Goal: Use online tool/utility: Use online tool/utility

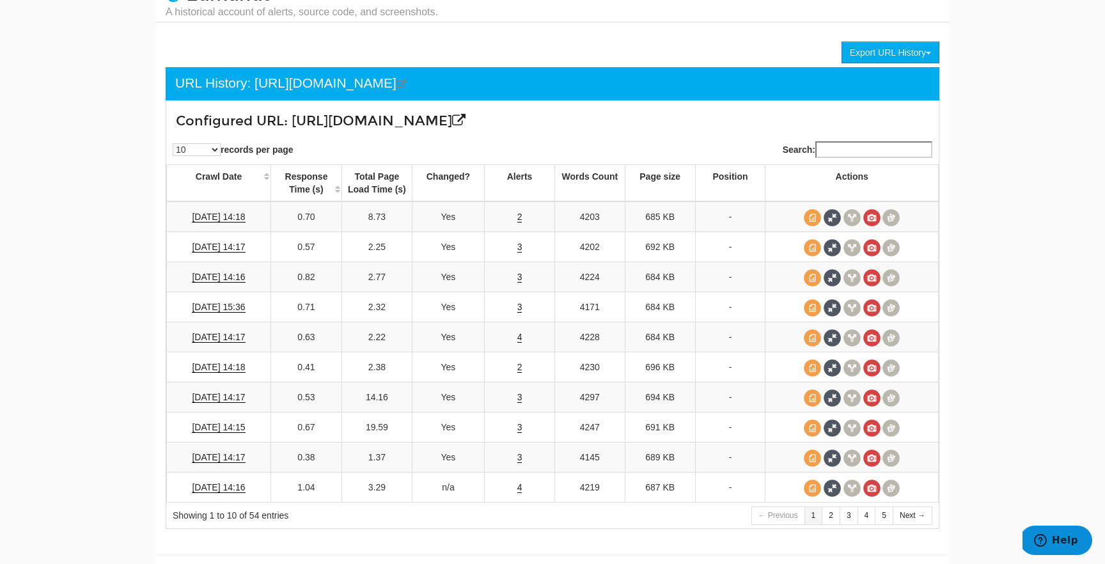
click at [474, 134] on div "Configured URL: [URL][DOMAIN_NAME]" at bounding box center [488, 118] width 644 height 34
drag, startPoint x: 292, startPoint y: 124, endPoint x: 619, endPoint y: 123, distance: 326.8
click at [619, 123] on h3 "Configured URL: [URL][DOMAIN_NAME]" at bounding box center [488, 121] width 625 height 15
copy h3 "[URL][DOMAIN_NAME]"
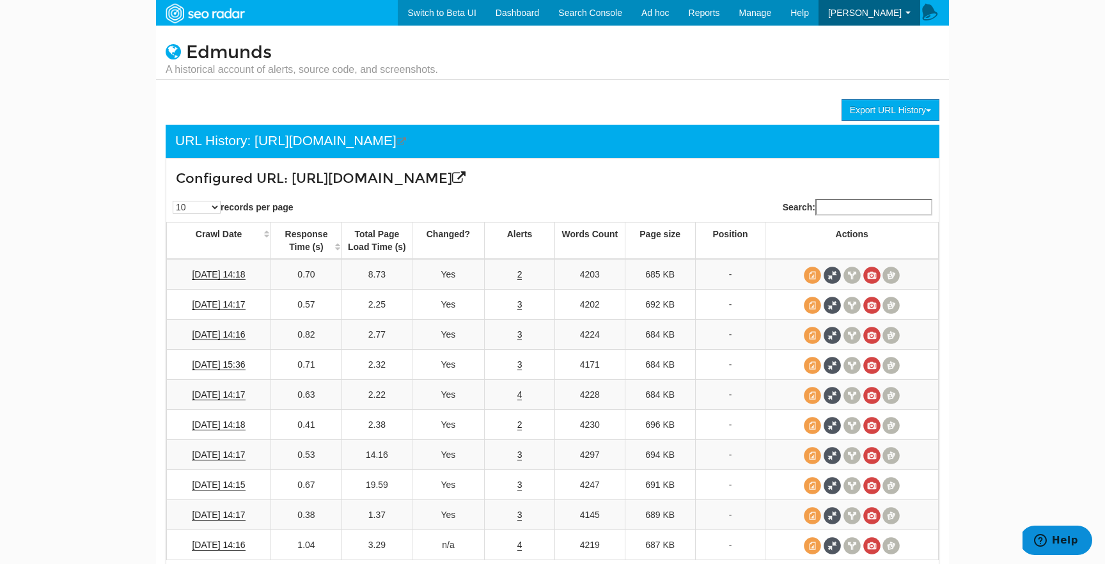
click at [533, 200] on div "10 25 50 100 records per page" at bounding box center [355, 205] width 396 height 27
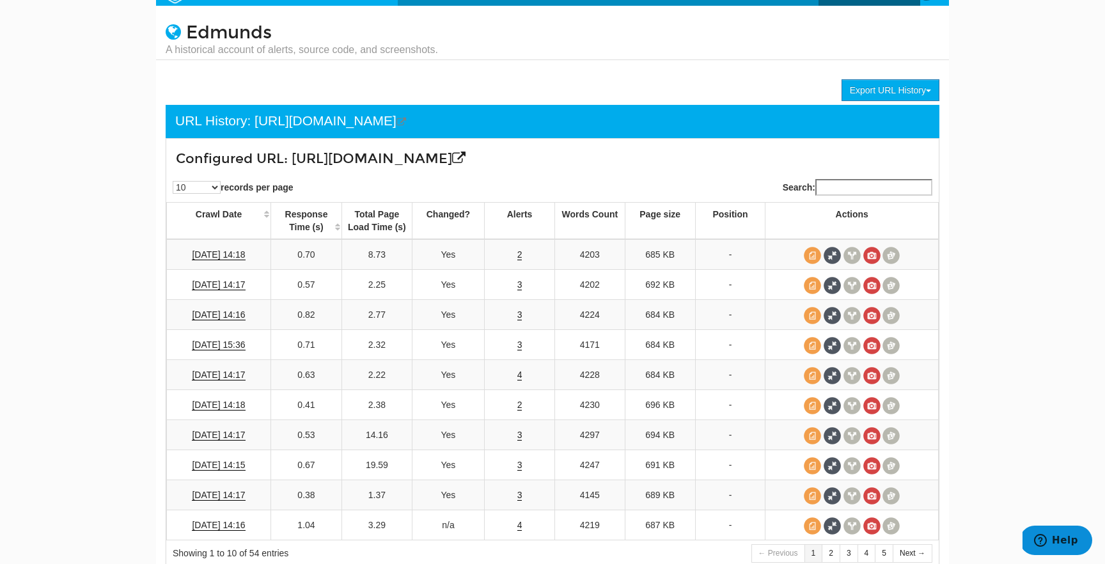
scroll to position [79, 0]
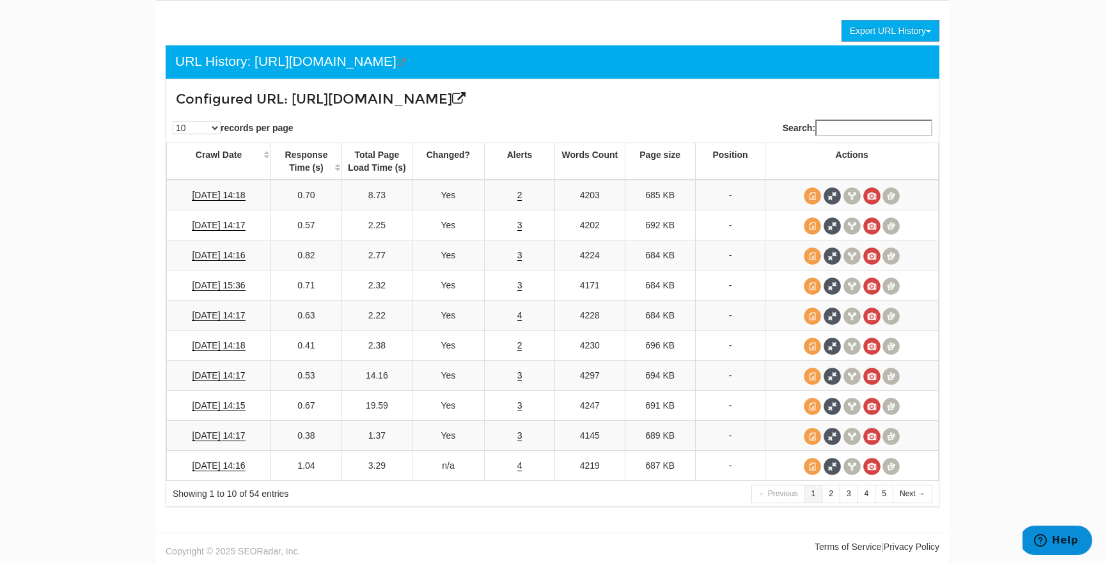
click at [370, 104] on h3 "Configured URL: [URL][DOMAIN_NAME]" at bounding box center [488, 99] width 625 height 15
click at [398, 62] on div "URL History: [URL][DOMAIN_NAME]" at bounding box center [290, 62] width 231 height 20
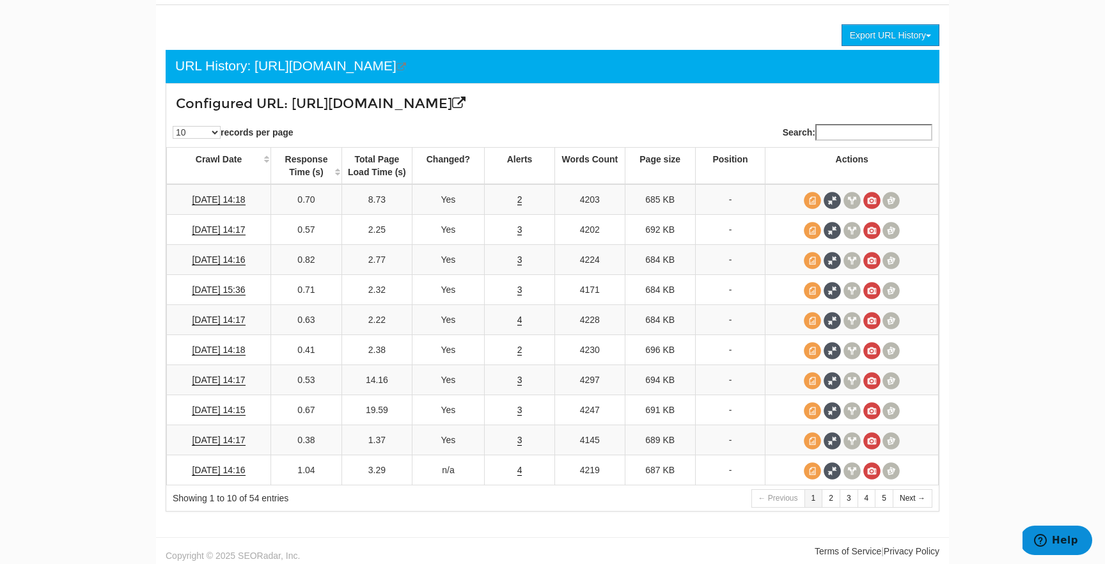
scroll to position [0, 0]
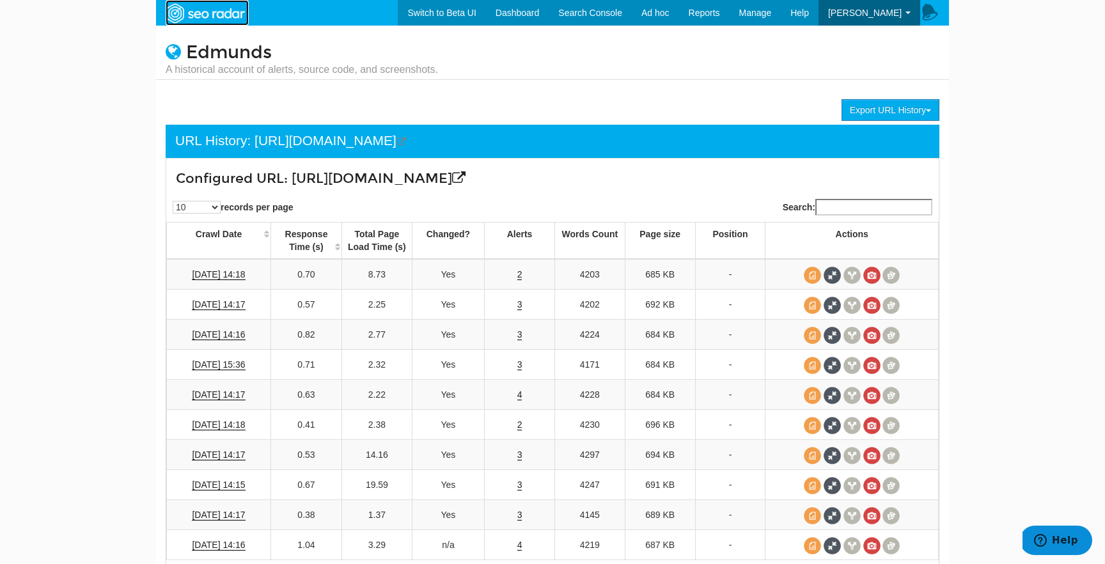
click at [225, 6] on img at bounding box center [205, 13] width 88 height 23
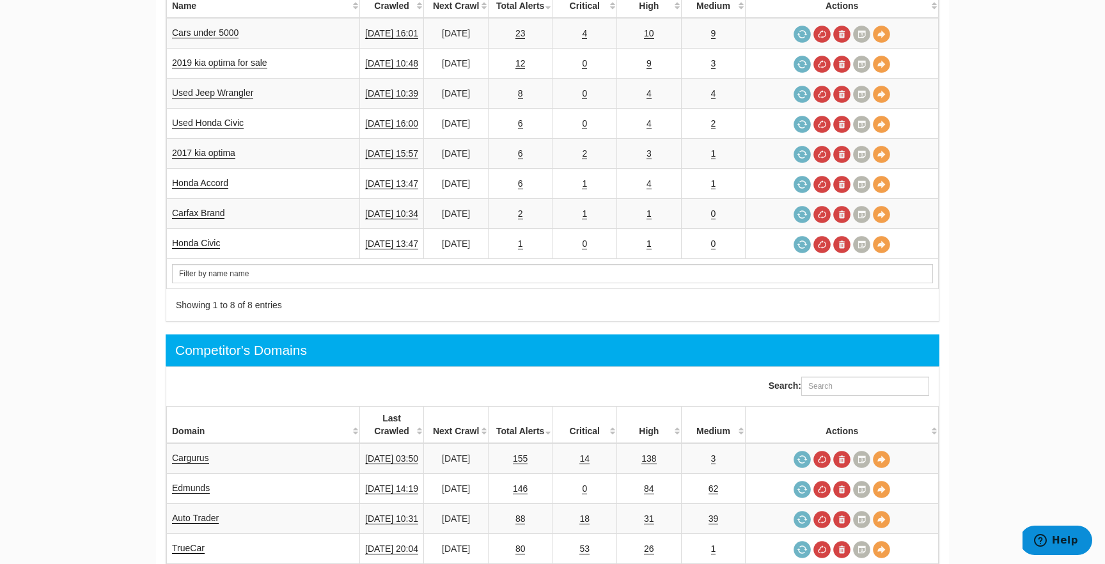
scroll to position [503, 0]
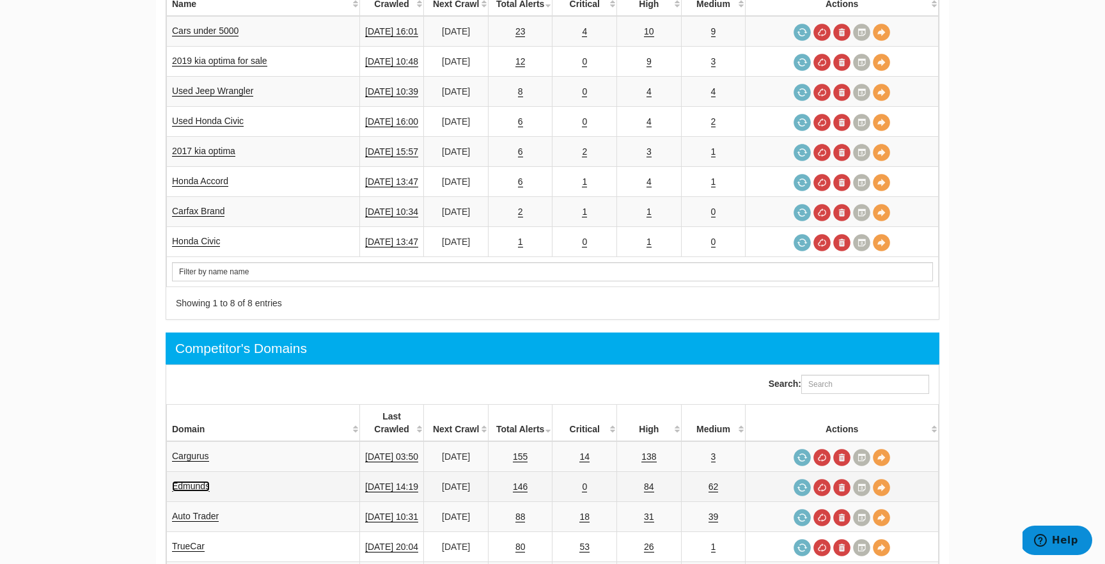
click at [194, 481] on link "Edmunds" at bounding box center [191, 486] width 38 height 11
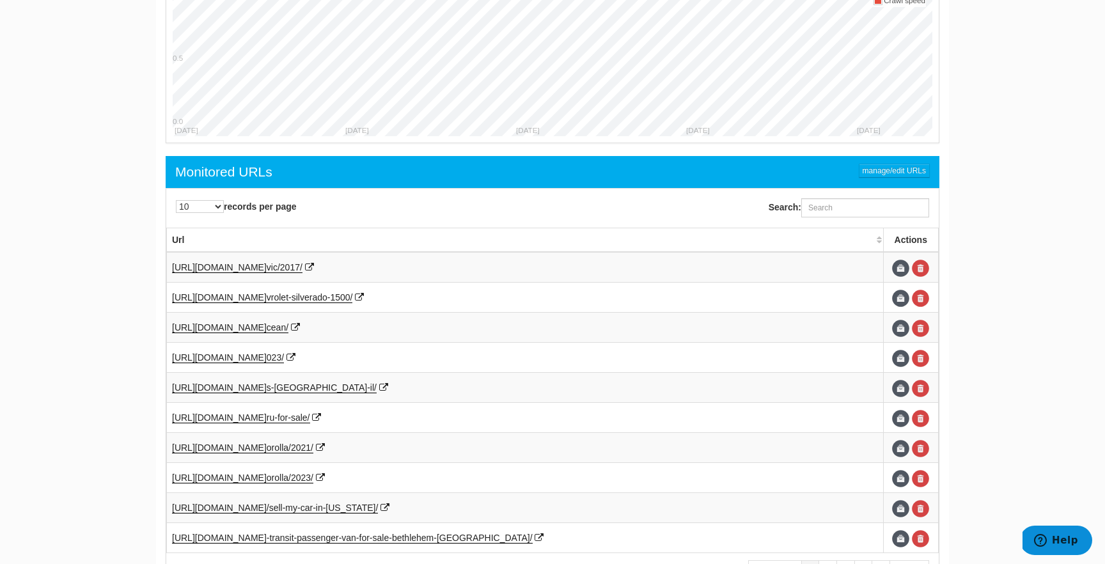
scroll to position [513, 0]
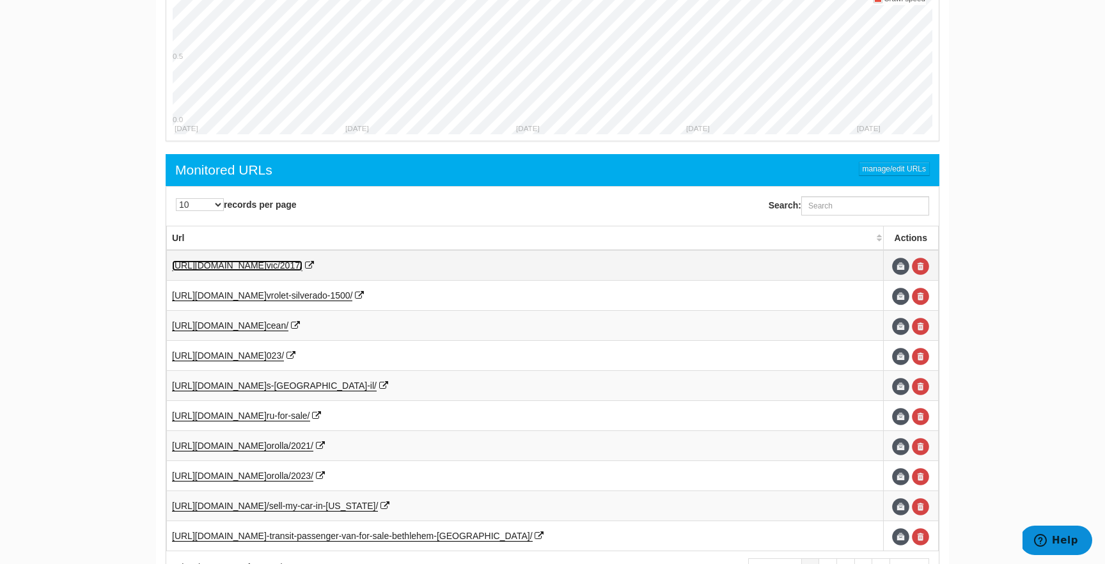
click at [302, 263] on span "vic/2017/" at bounding box center [285, 265] width 36 height 10
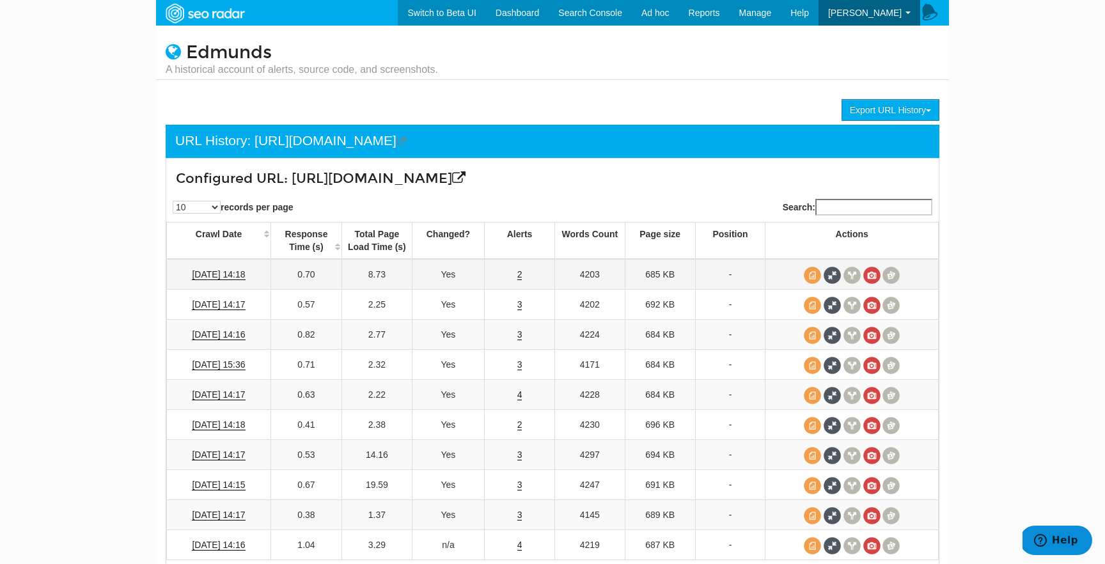
scroll to position [79, 0]
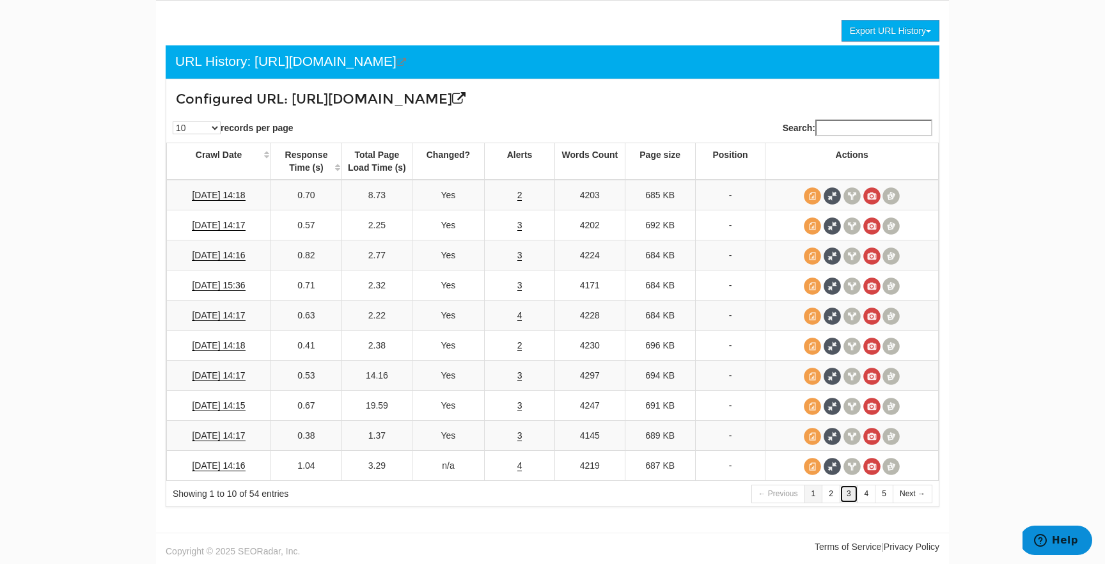
click at [844, 499] on link "3" at bounding box center [849, 494] width 19 height 19
click at [888, 314] on span at bounding box center [891, 316] width 17 height 17
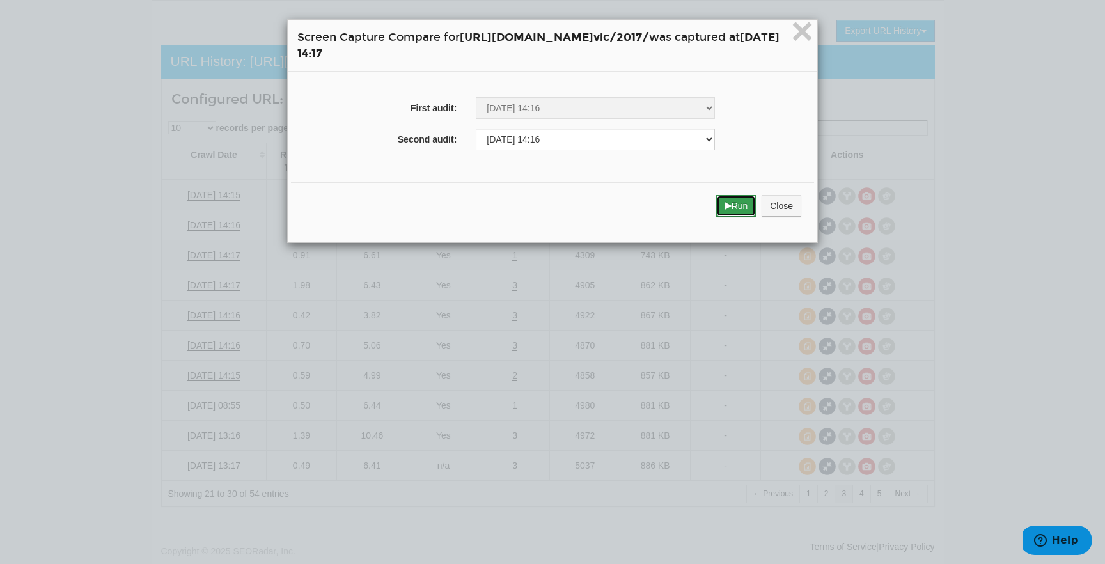
click at [757, 215] on button "Run" at bounding box center [736, 206] width 40 height 22
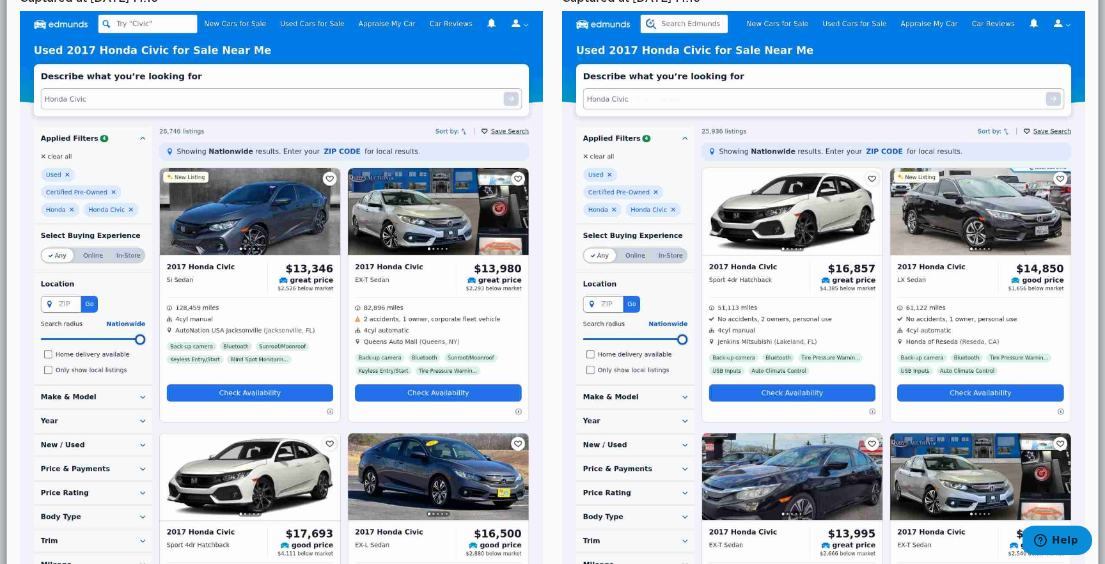
scroll to position [0, 0]
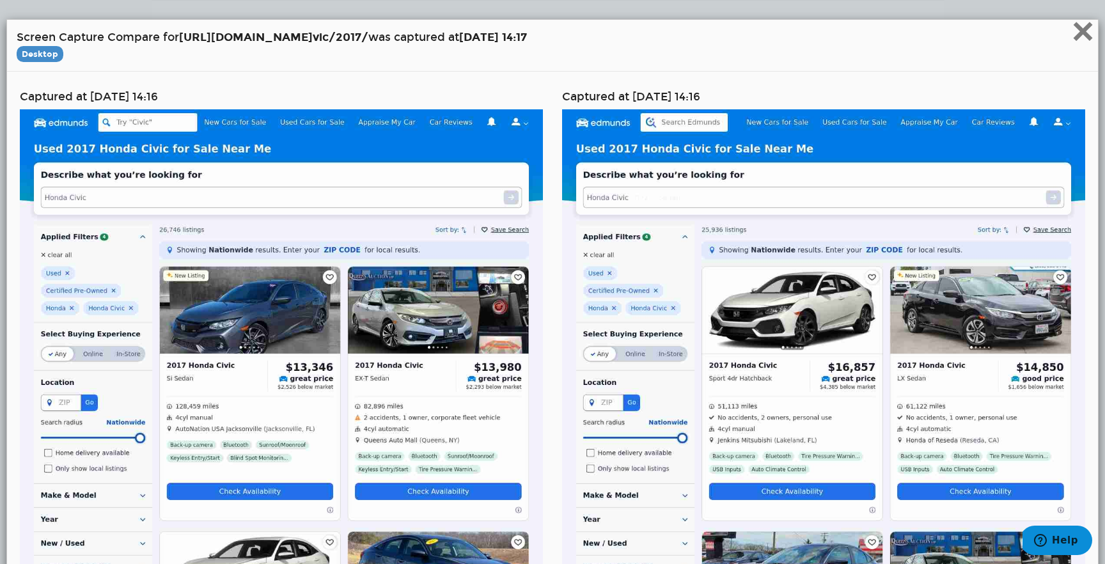
click at [1078, 40] on span "×" at bounding box center [1083, 31] width 22 height 43
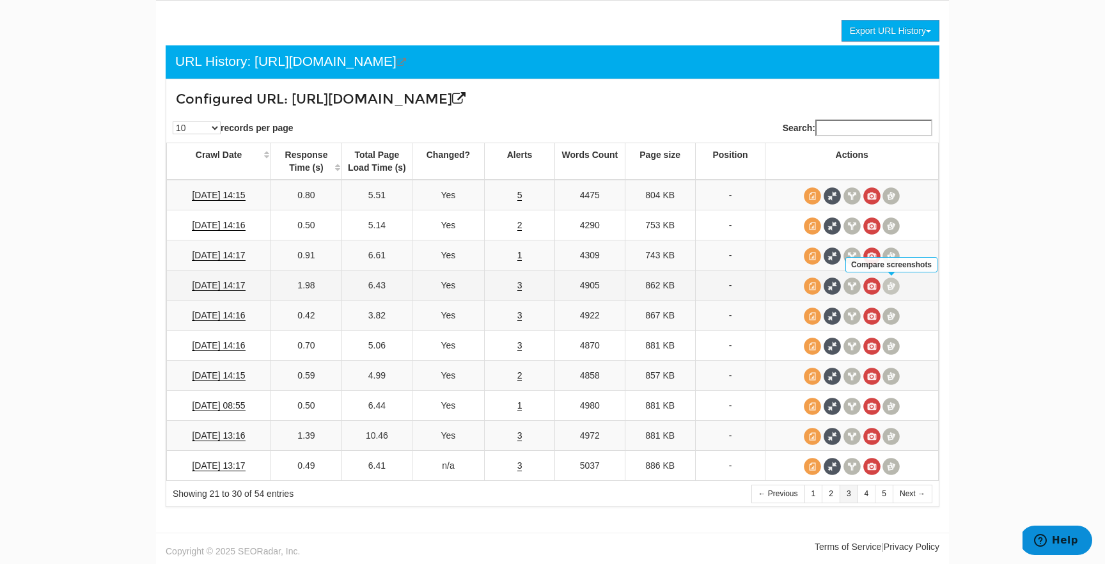
click at [888, 283] on span at bounding box center [891, 286] width 17 height 17
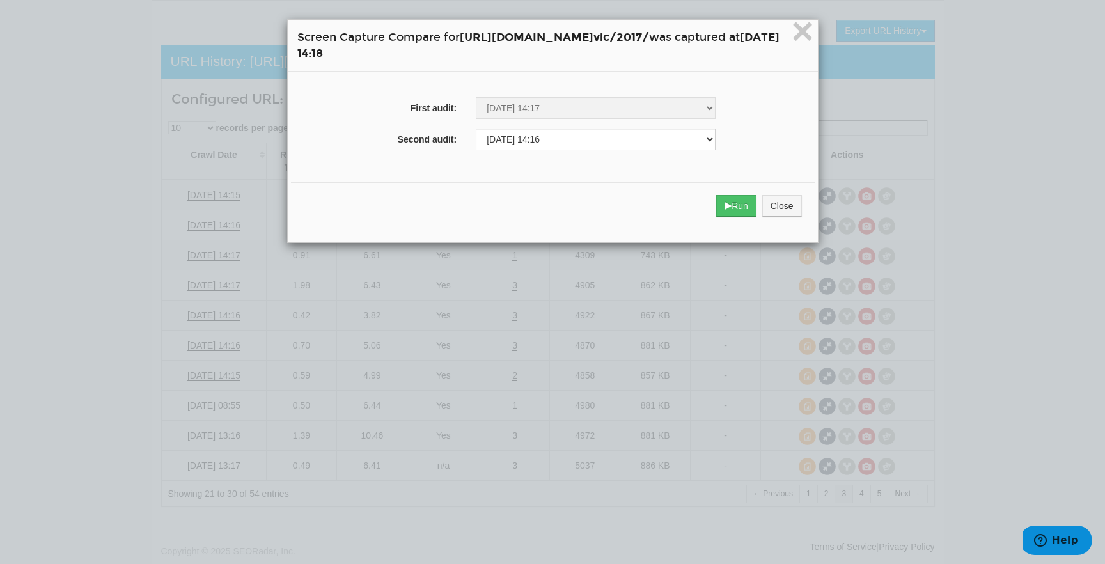
click at [787, 194] on div "Run Close" at bounding box center [553, 205] width 524 height 47
click at [757, 201] on button "Run" at bounding box center [736, 206] width 40 height 22
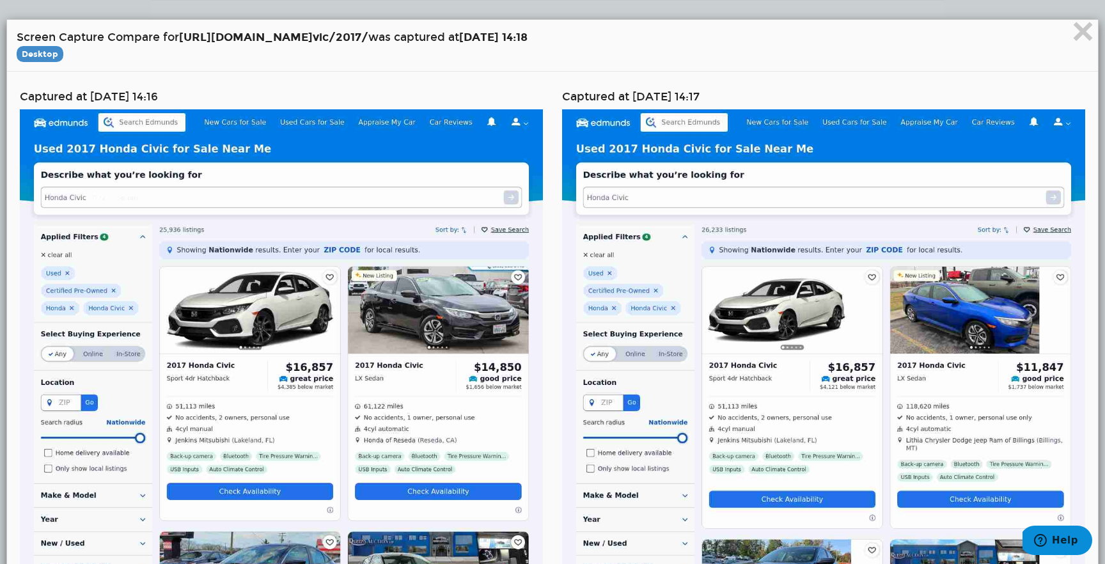
click at [1069, 42] on h4 "Screen Capture Compare for [URL][DOMAIN_NAME] vic/2017/ was captured at [DATE] …" at bounding box center [553, 45] width 1072 height 32
click at [1081, 35] on span "×" at bounding box center [1083, 31] width 22 height 43
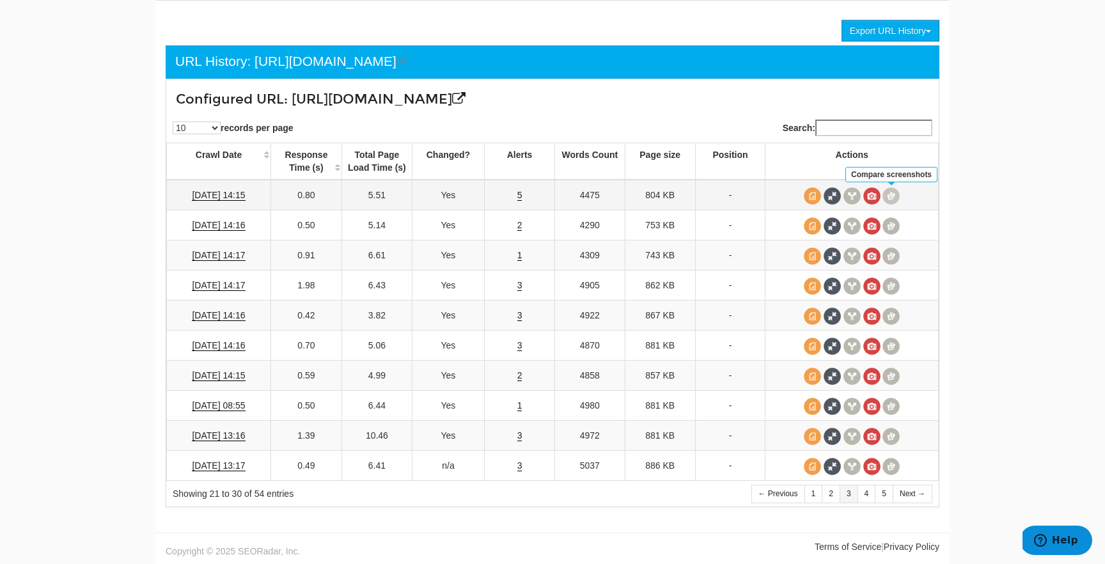
click at [895, 193] on span at bounding box center [891, 195] width 17 height 17
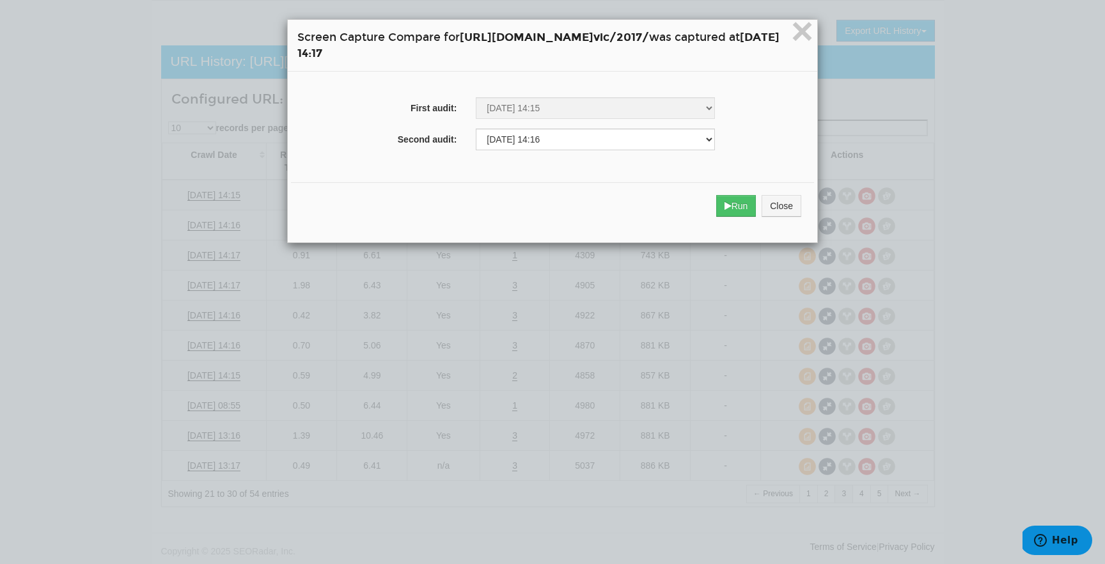
click at [888, 285] on div "× Screen Capture Compare for [URL][DOMAIN_NAME] vic/2017/ was captured at [DATE…" at bounding box center [552, 282] width 1105 height 564
click at [801, 206] on button "Close" at bounding box center [782, 206] width 40 height 22
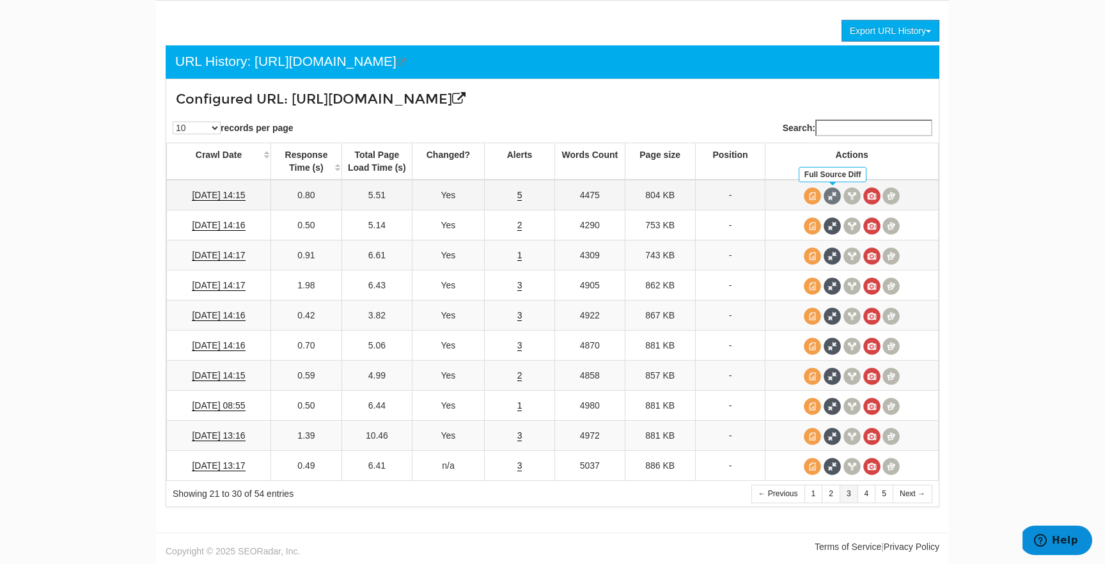
click at [835, 198] on span at bounding box center [832, 195] width 17 height 17
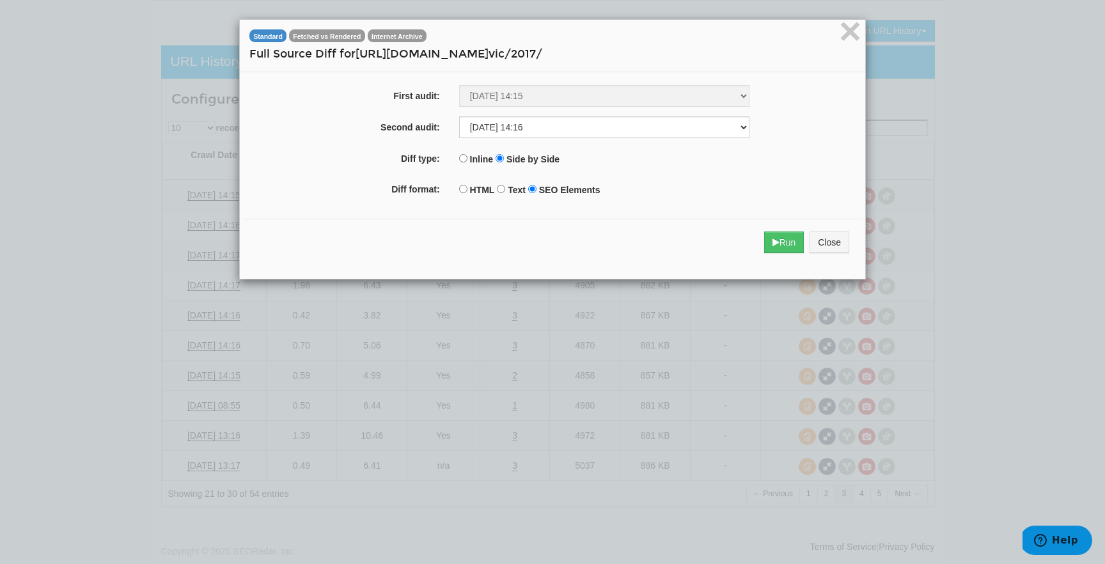
click at [791, 225] on div "Run Close" at bounding box center [552, 242] width 619 height 47
click at [791, 240] on button "Run" at bounding box center [784, 243] width 40 height 22
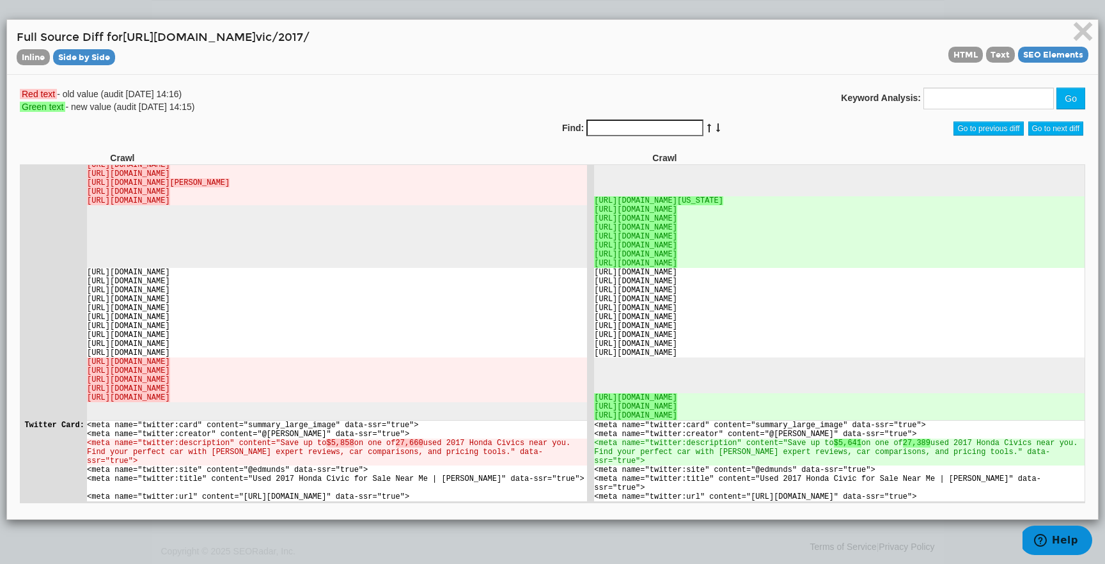
scroll to position [4818, 0]
click at [1082, 32] on span "×" at bounding box center [1083, 31] width 22 height 43
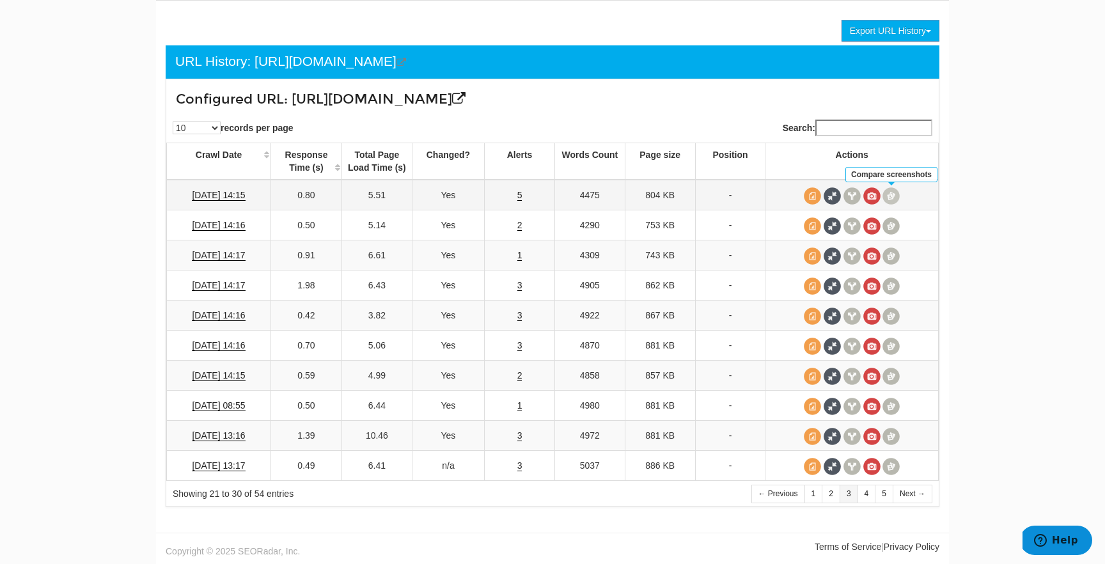
click at [898, 194] on span at bounding box center [891, 195] width 17 height 17
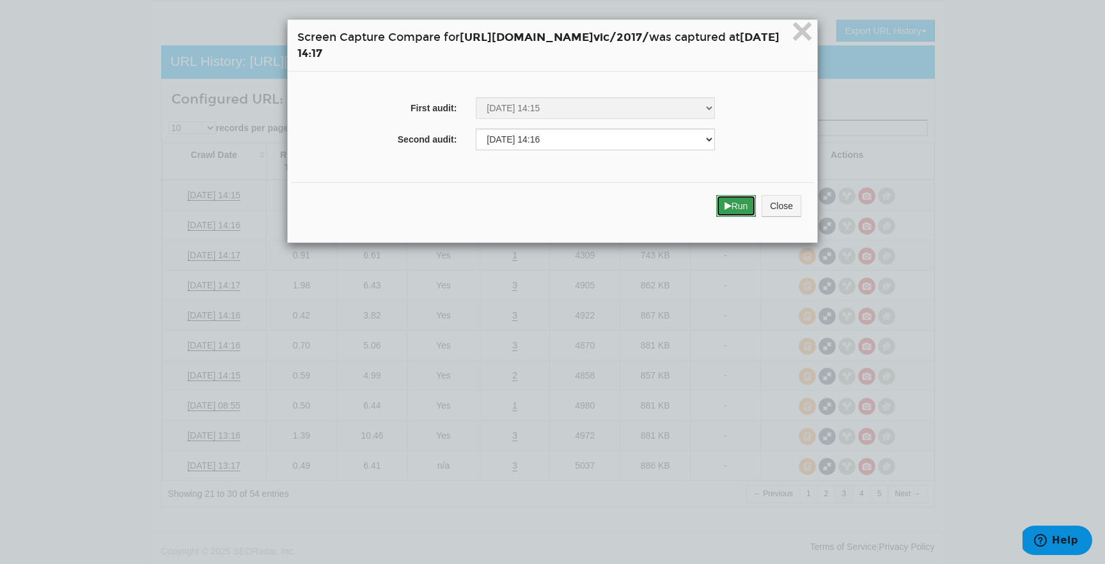
click at [732, 204] on icon "submit" at bounding box center [728, 205] width 7 height 9
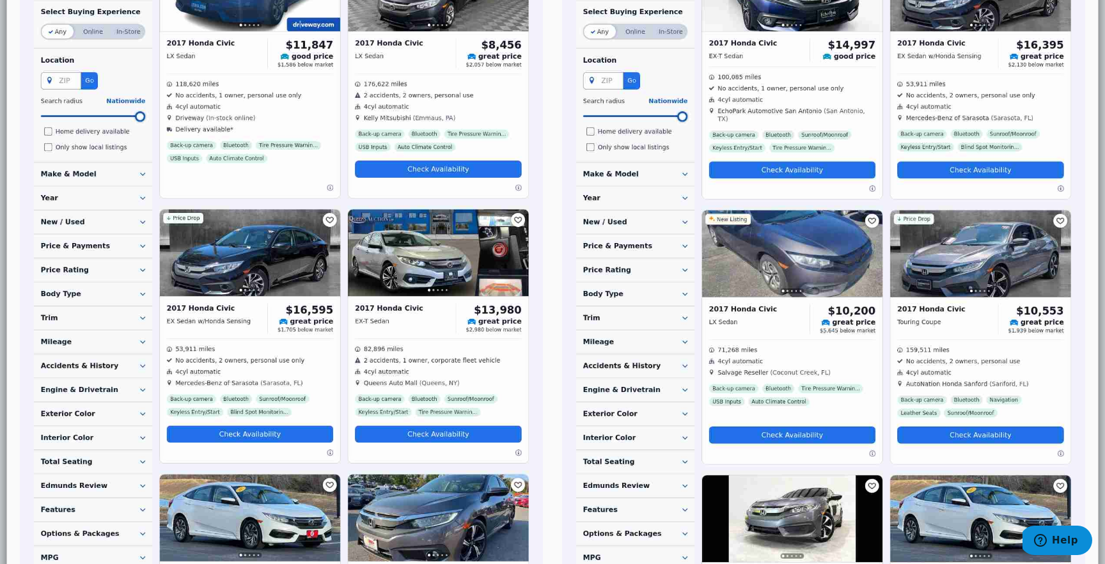
scroll to position [0, 0]
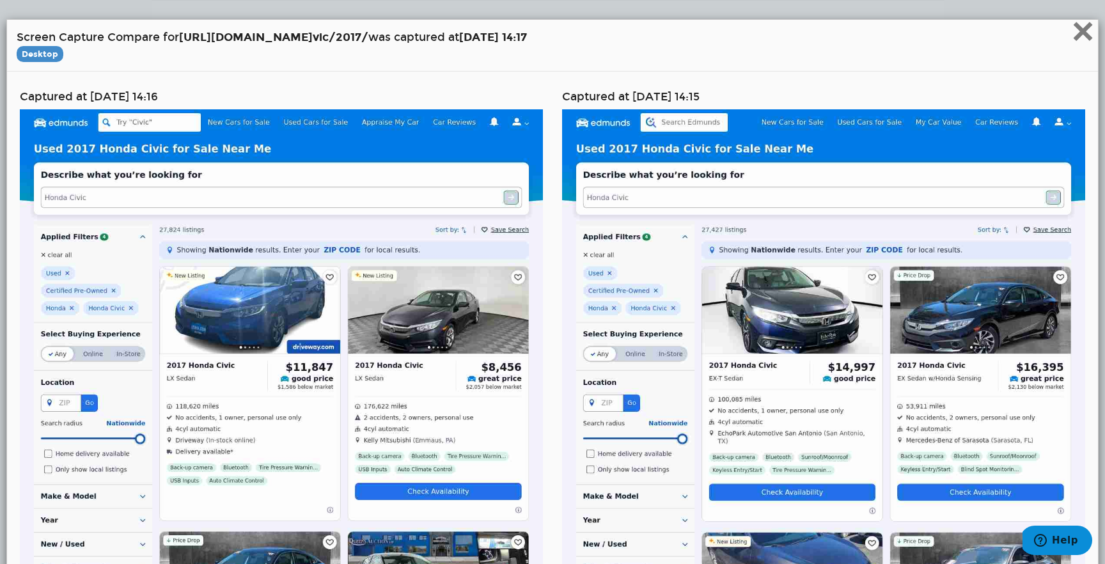
click at [1078, 42] on span "×" at bounding box center [1083, 31] width 22 height 43
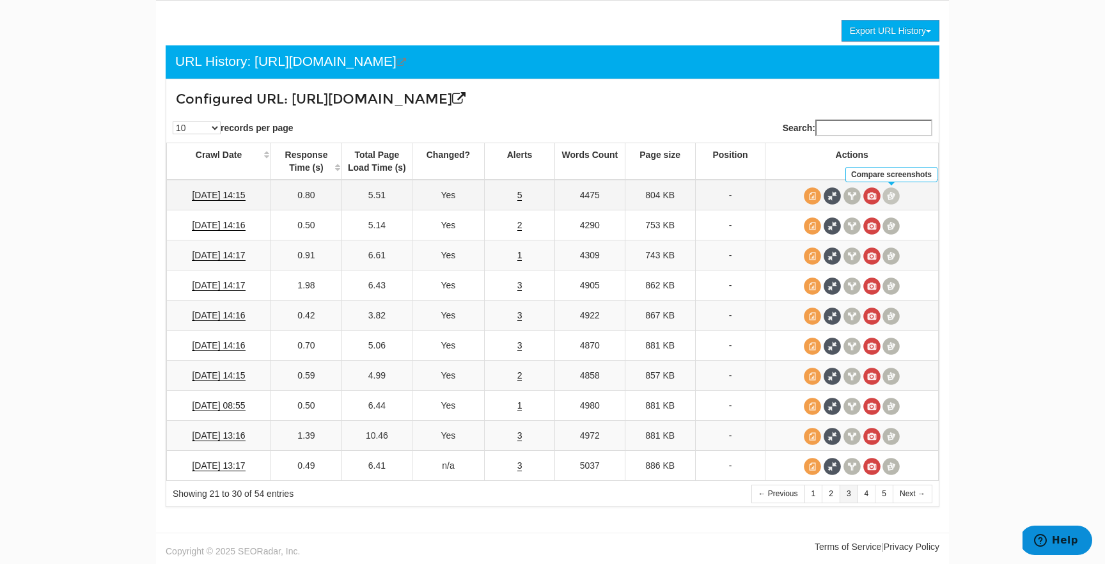
click at [888, 192] on span at bounding box center [891, 195] width 17 height 17
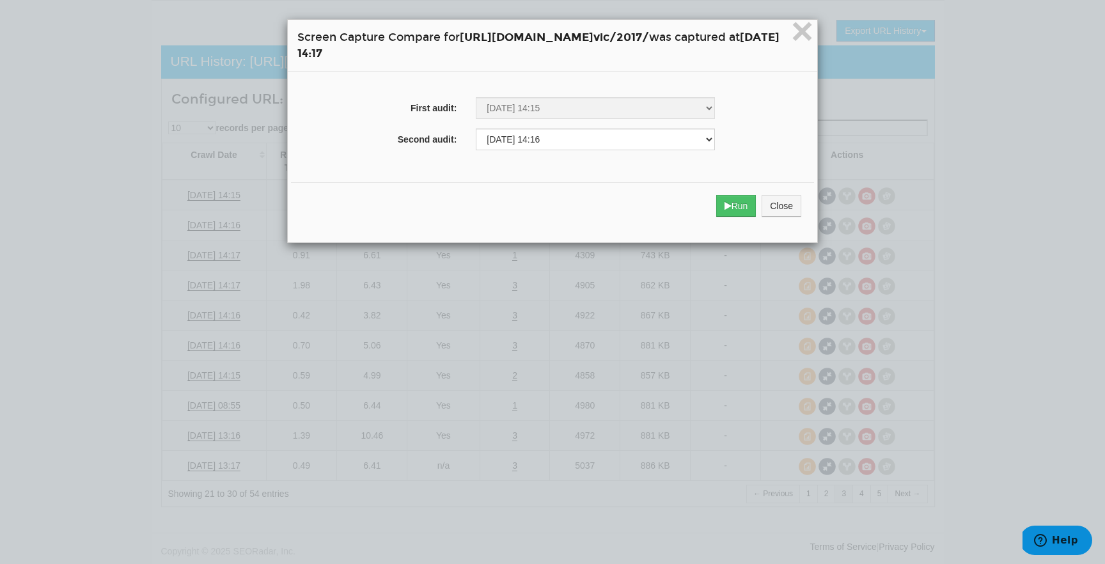
click at [788, 217] on div "Run Close" at bounding box center [552, 205] width 523 height 47
click at [757, 210] on button "Run" at bounding box center [736, 206] width 40 height 22
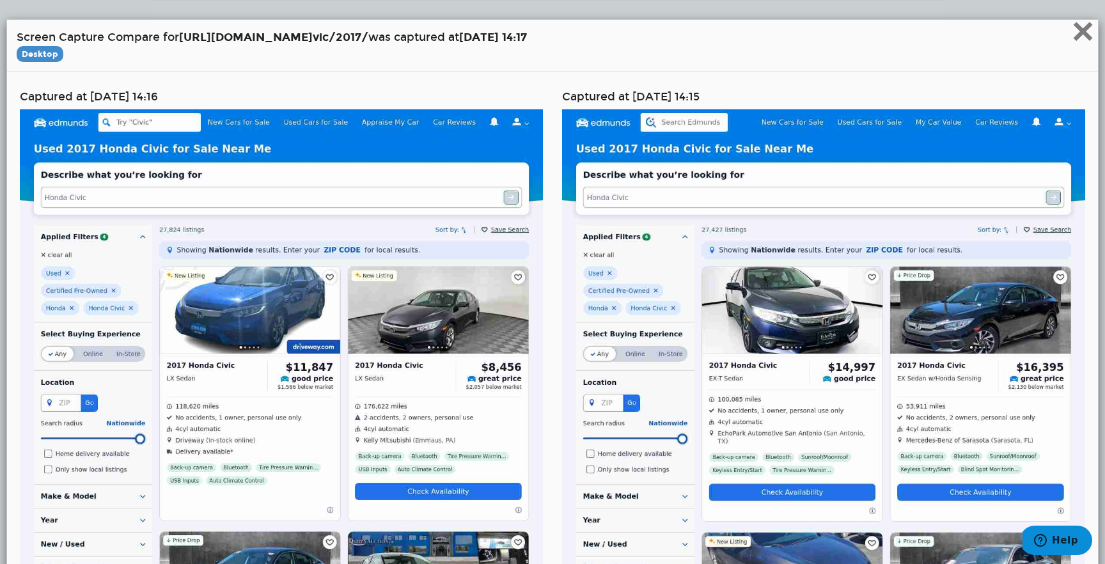
click at [1092, 40] on span "×" at bounding box center [1083, 31] width 22 height 43
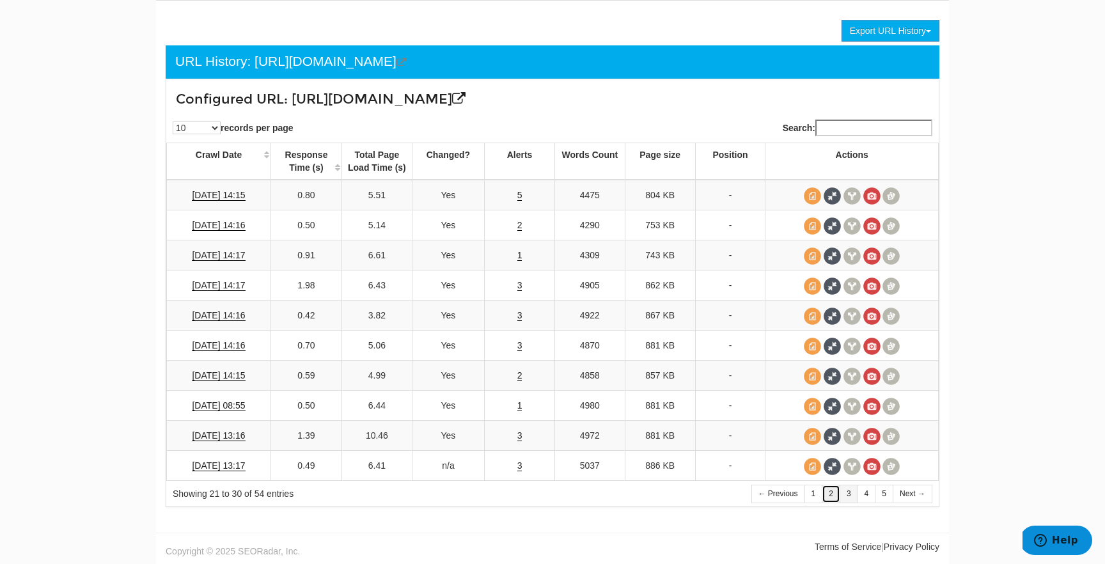
click at [833, 494] on link "2" at bounding box center [831, 494] width 19 height 19
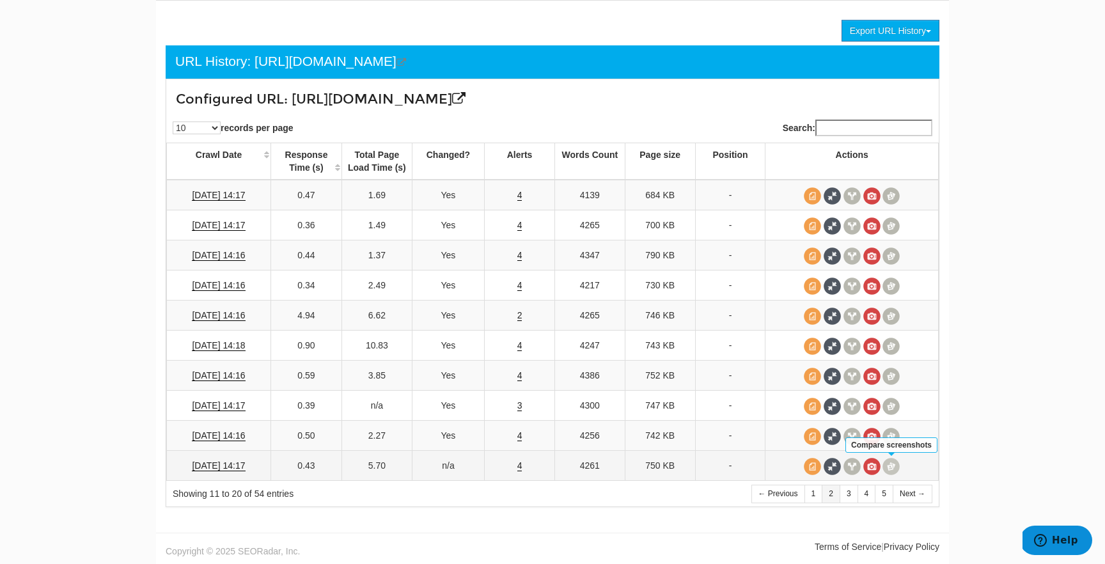
click at [894, 462] on span at bounding box center [891, 466] width 17 height 17
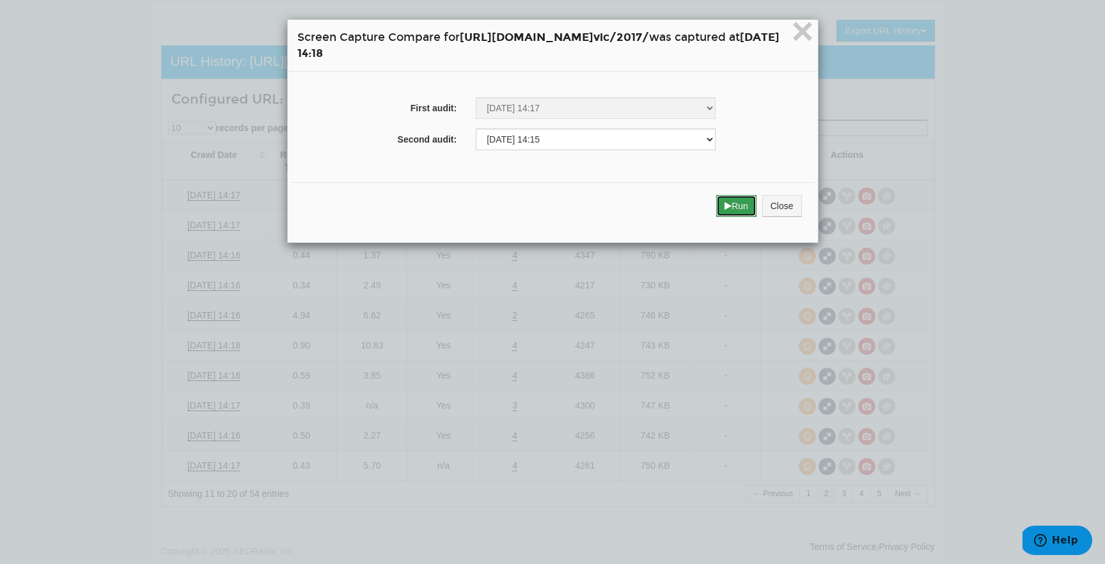
click at [757, 213] on button "Run" at bounding box center [736, 206] width 40 height 22
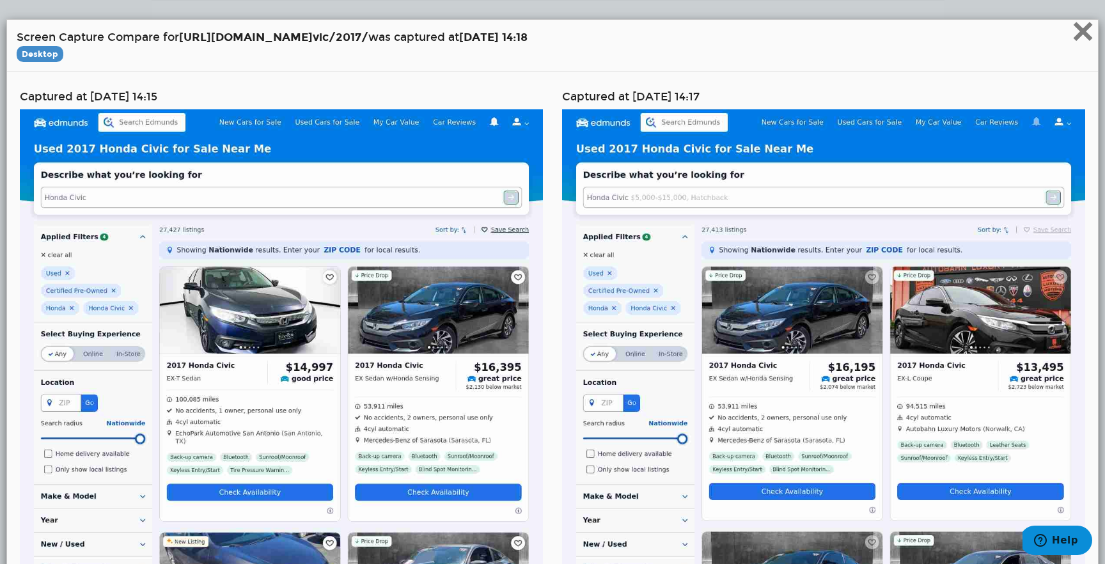
click at [1078, 33] on span "×" at bounding box center [1083, 31] width 22 height 43
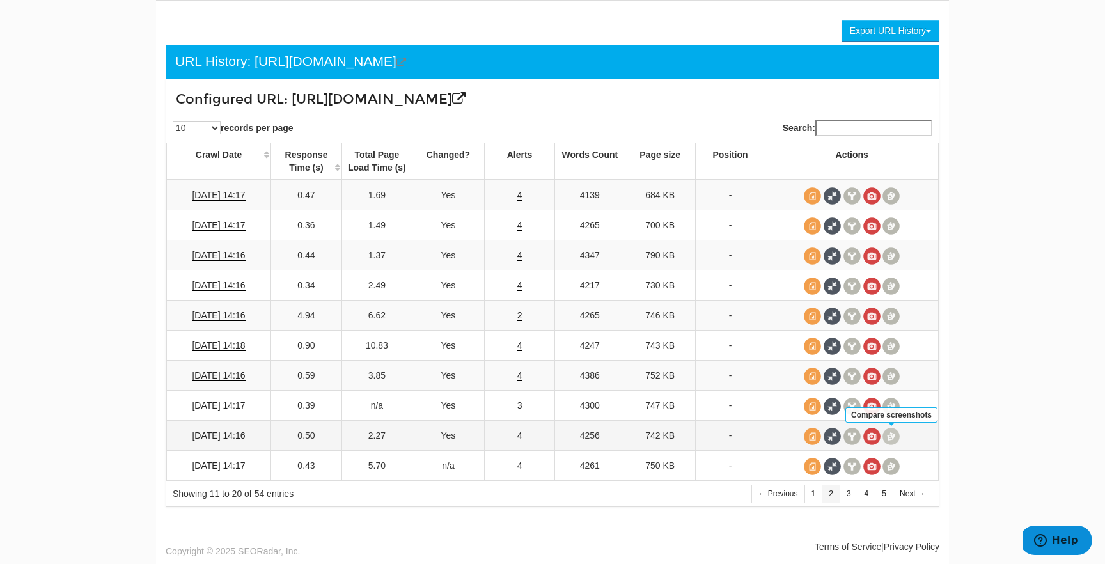
click at [891, 434] on span at bounding box center [891, 436] width 17 height 17
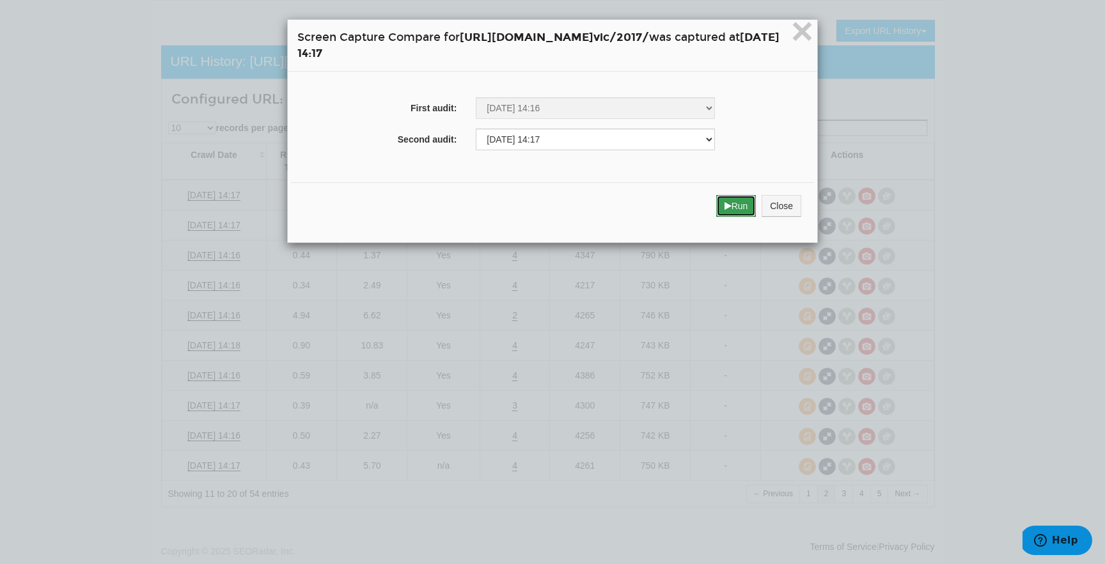
click at [732, 204] on icon "submit" at bounding box center [728, 205] width 7 height 9
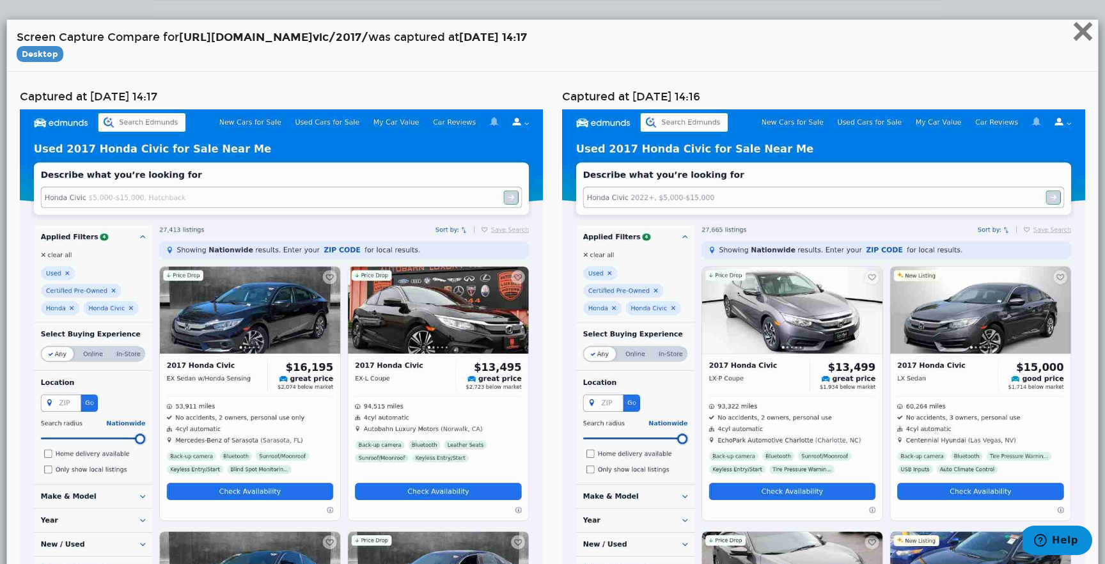
click at [1076, 45] on span "×" at bounding box center [1083, 31] width 22 height 43
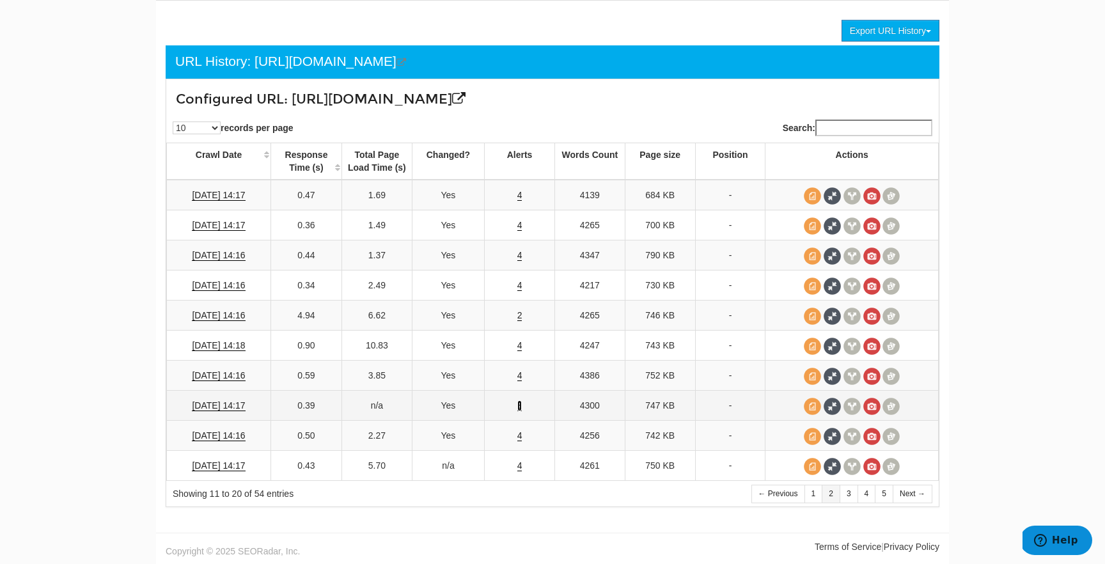
click at [521, 402] on link "3" at bounding box center [519, 405] width 5 height 11
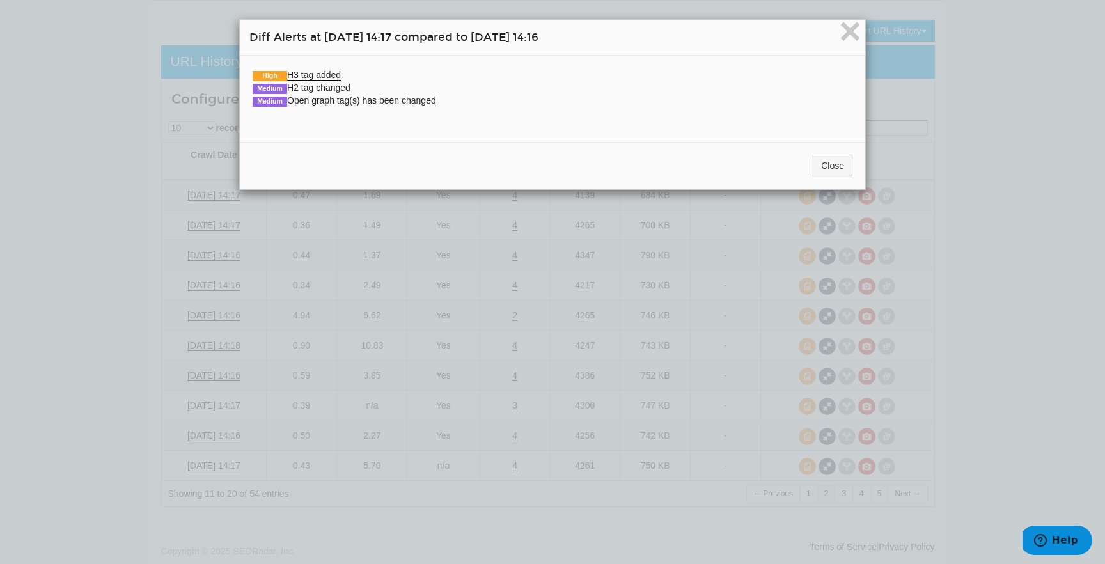
click at [530, 406] on div "× Diff Alerts at [DATE] 14:17 compared to [DATE] 14:16 High H3 tag added New va…" at bounding box center [552, 282] width 1105 height 564
click at [302, 72] on link "High H3 tag added" at bounding box center [297, 75] width 88 height 11
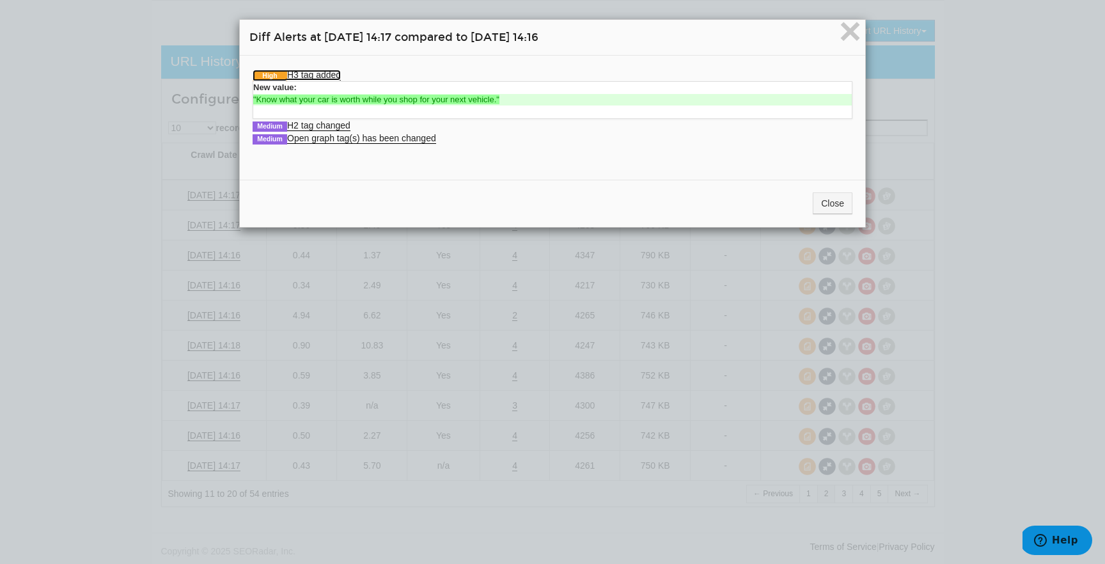
click at [302, 73] on link "High H3 tag added" at bounding box center [297, 75] width 88 height 11
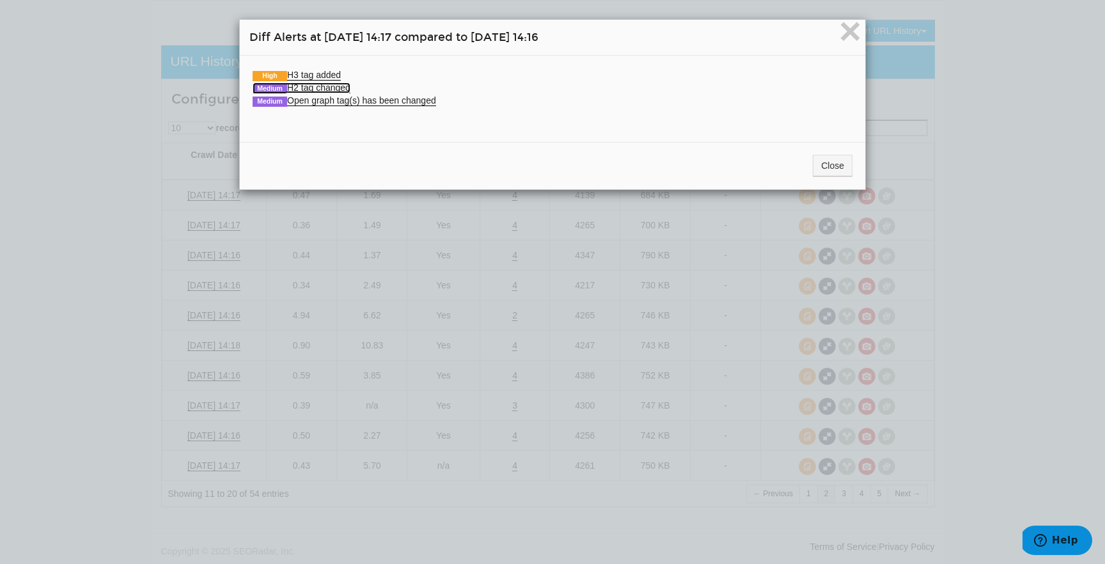
click at [302, 86] on link "Medium H2 tag changed" at bounding box center [302, 87] width 98 height 11
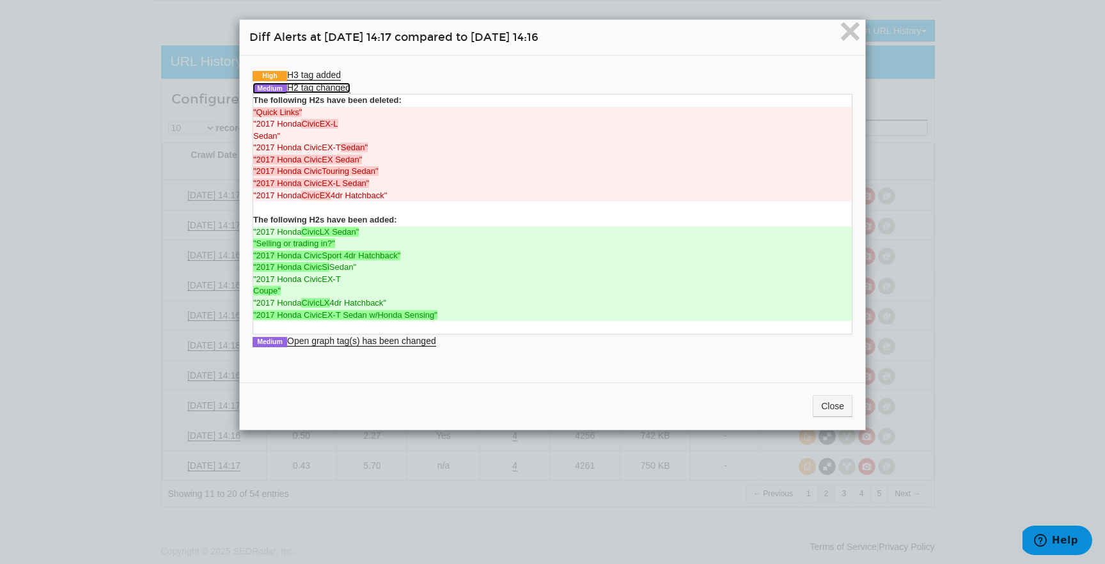
click at [302, 86] on link "Medium H2 tag changed" at bounding box center [302, 87] width 98 height 11
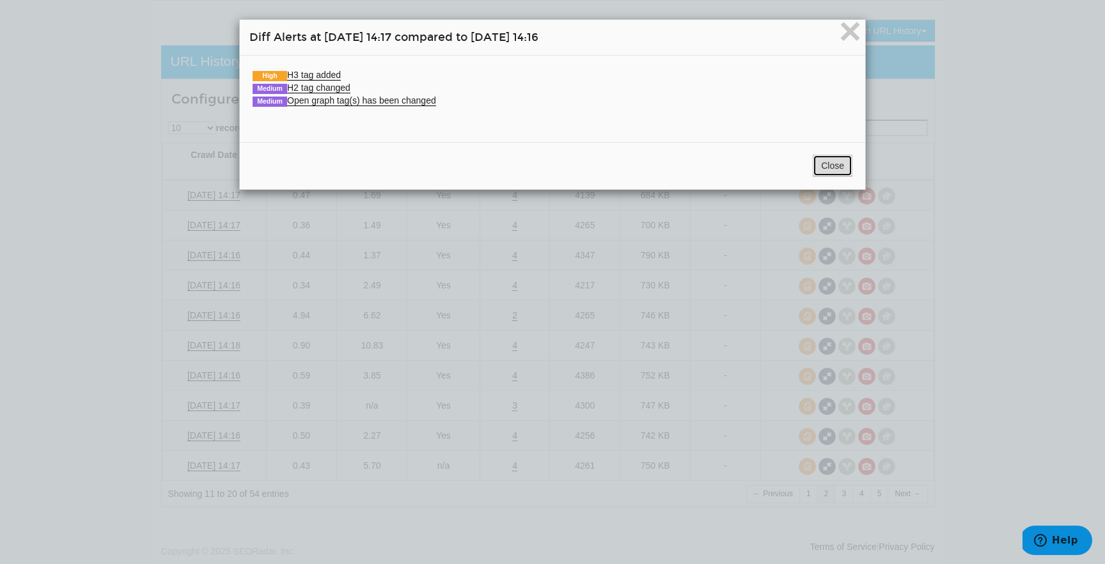
click at [840, 167] on button "Close" at bounding box center [833, 166] width 40 height 22
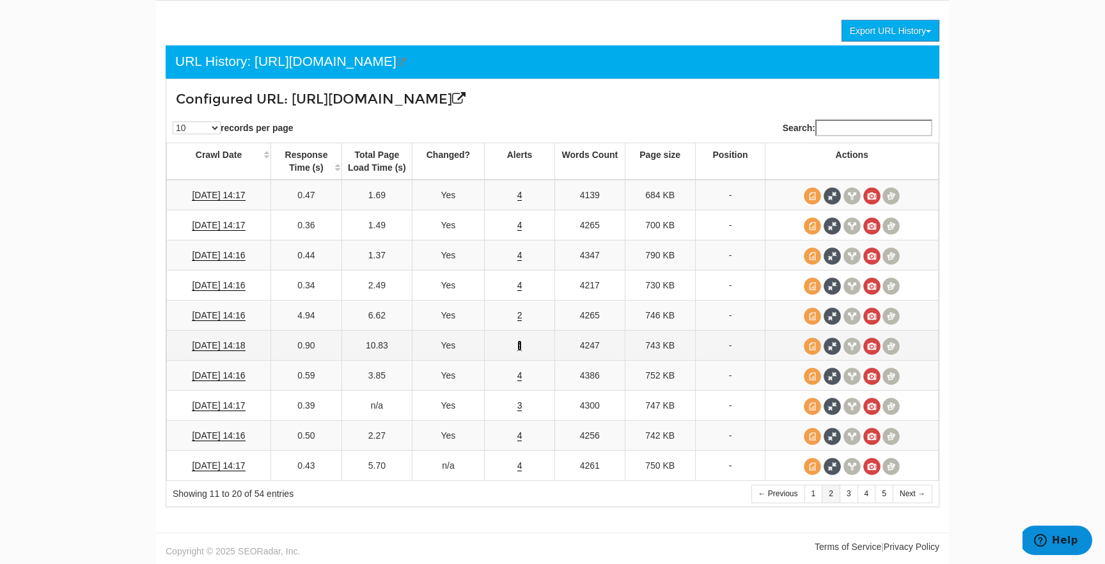
click at [520, 349] on link "4" at bounding box center [519, 345] width 5 height 11
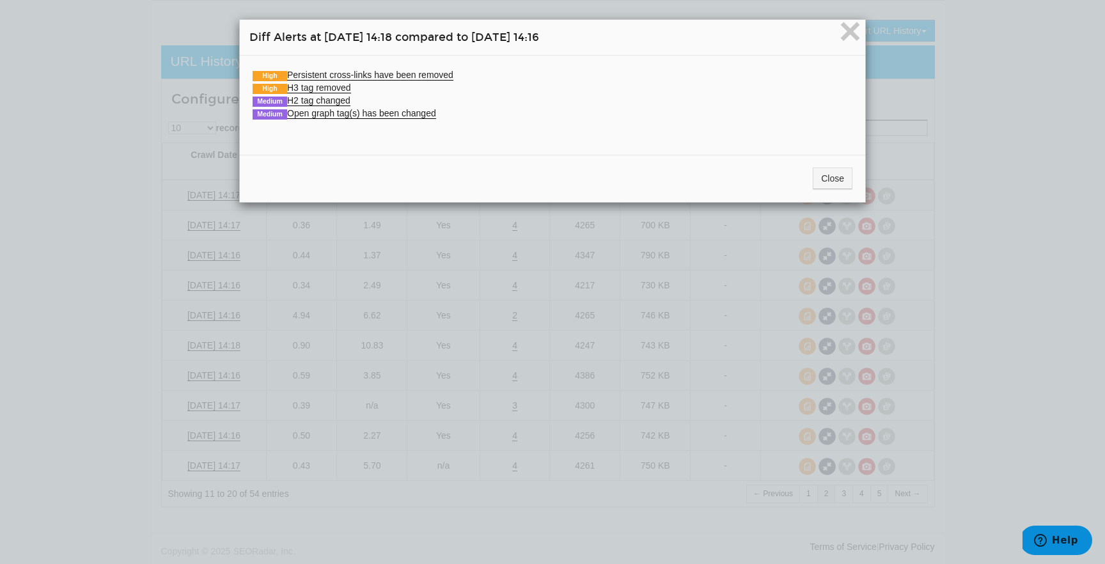
click at [707, 270] on div "× Diff Alerts at [DATE] 14:18 compared to [DATE] 14:16 High Persistent cross-li…" at bounding box center [552, 282] width 1105 height 564
click at [834, 162] on div "Close" at bounding box center [552, 178] width 625 height 47
click at [829, 177] on button "Close" at bounding box center [833, 179] width 40 height 22
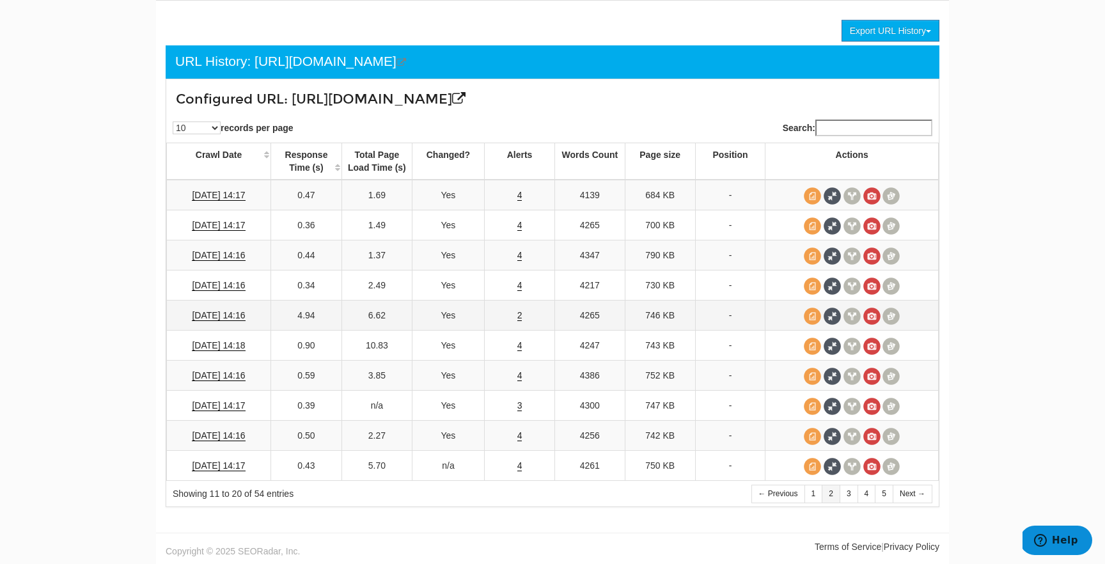
click at [518, 321] on td "2" at bounding box center [520, 316] width 70 height 30
click at [519, 317] on link "2" at bounding box center [519, 315] width 5 height 11
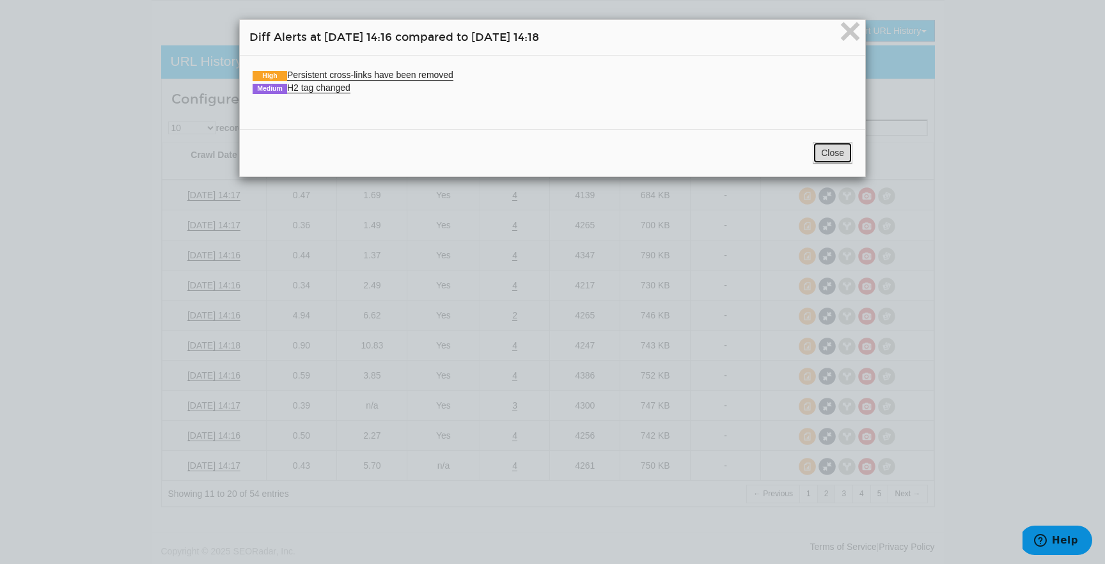
click at [826, 148] on button "Close" at bounding box center [833, 153] width 40 height 22
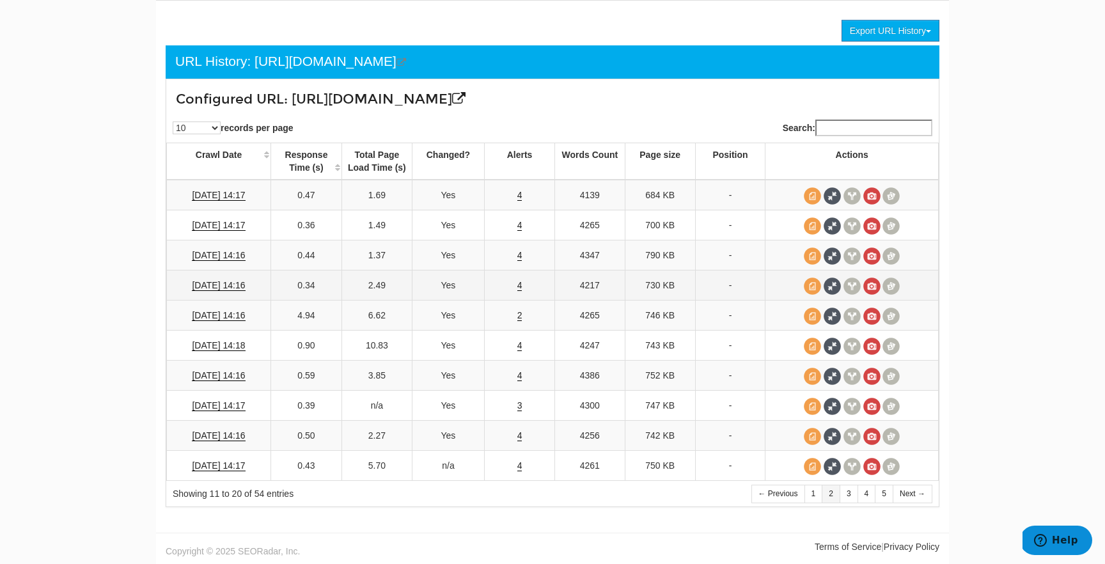
click at [516, 281] on td "4" at bounding box center [520, 286] width 70 height 30
click at [517, 283] on link "4" at bounding box center [519, 285] width 5 height 11
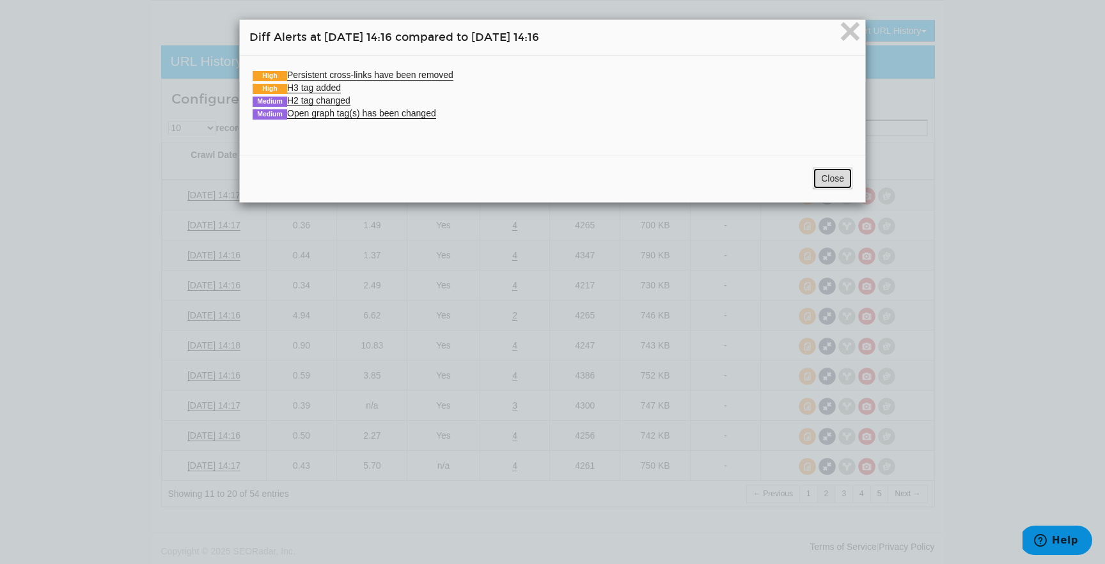
click at [831, 172] on button "Close" at bounding box center [833, 179] width 40 height 22
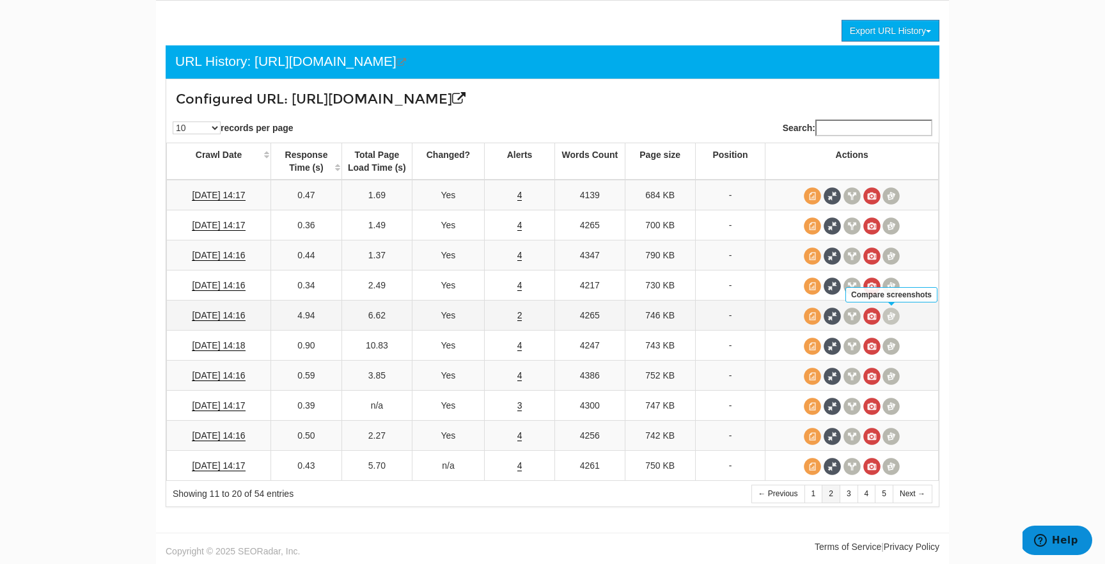
click at [891, 312] on span at bounding box center [891, 316] width 17 height 17
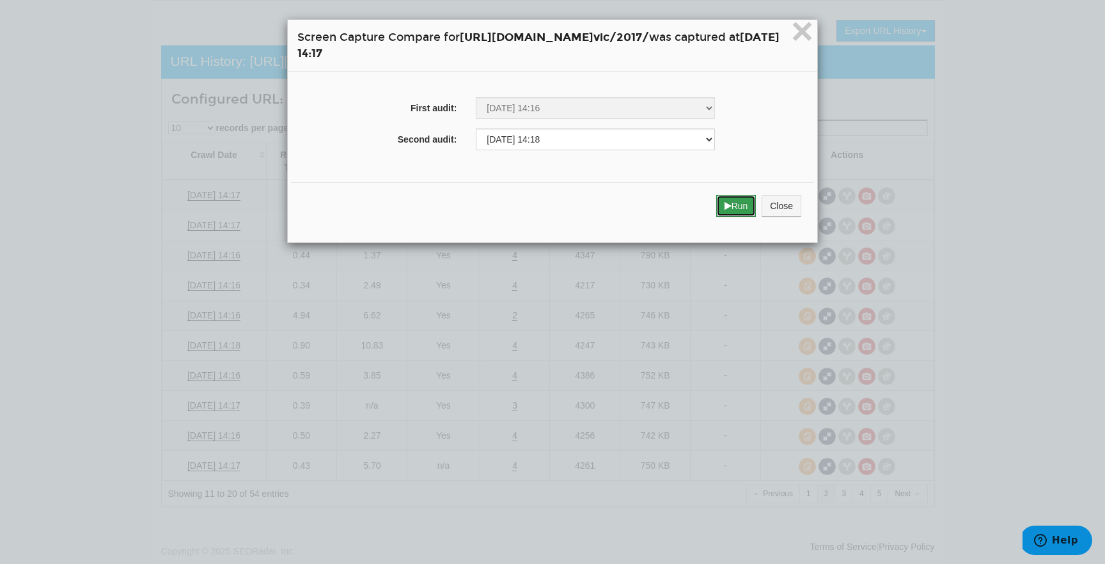
click at [757, 207] on button "Run" at bounding box center [736, 206] width 40 height 22
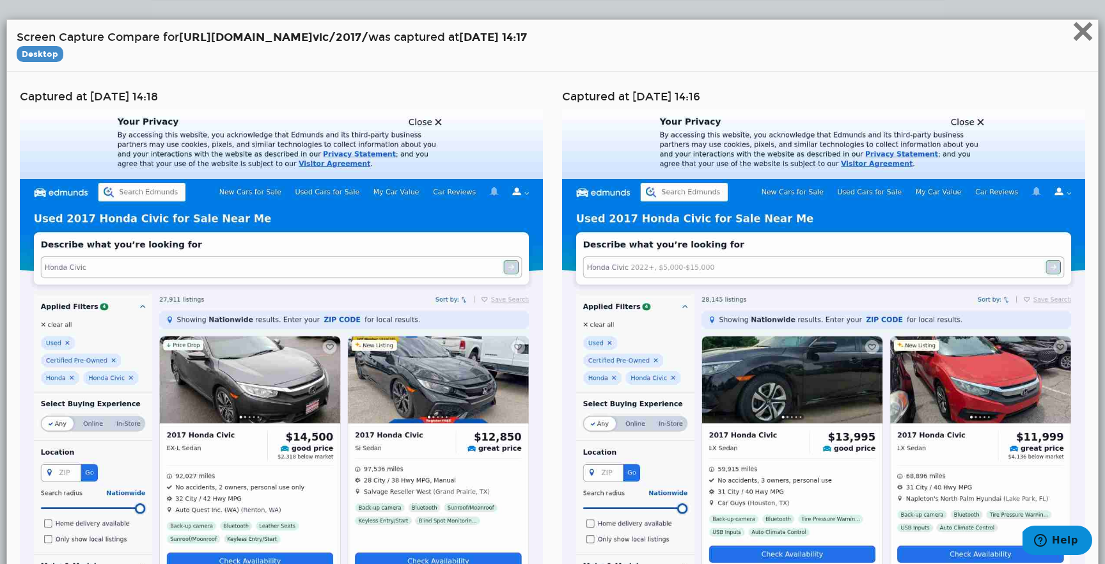
click at [1086, 34] on span "×" at bounding box center [1083, 31] width 22 height 43
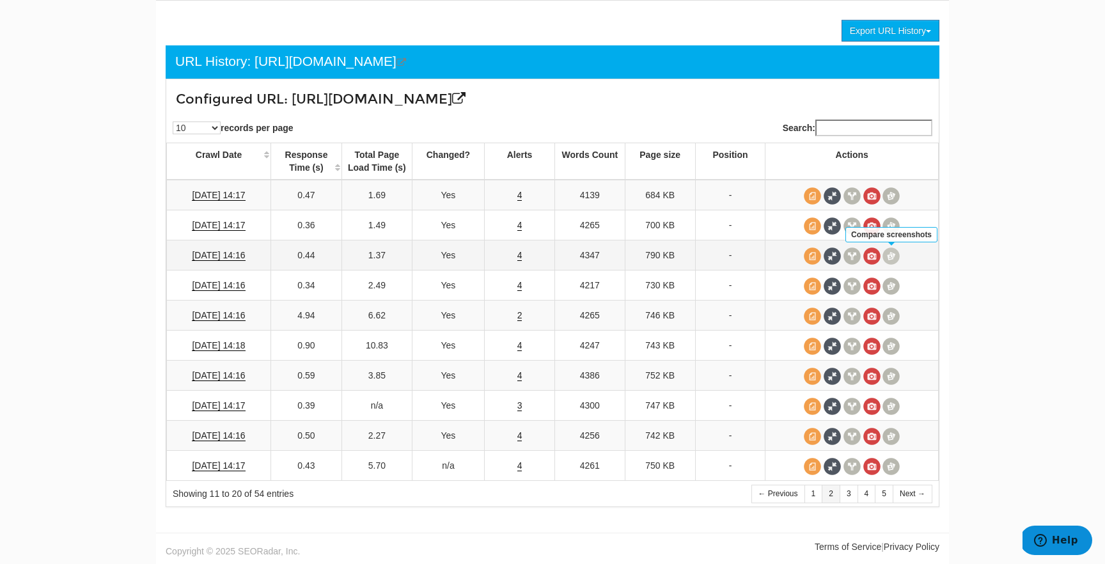
click at [891, 255] on span at bounding box center [891, 255] width 17 height 17
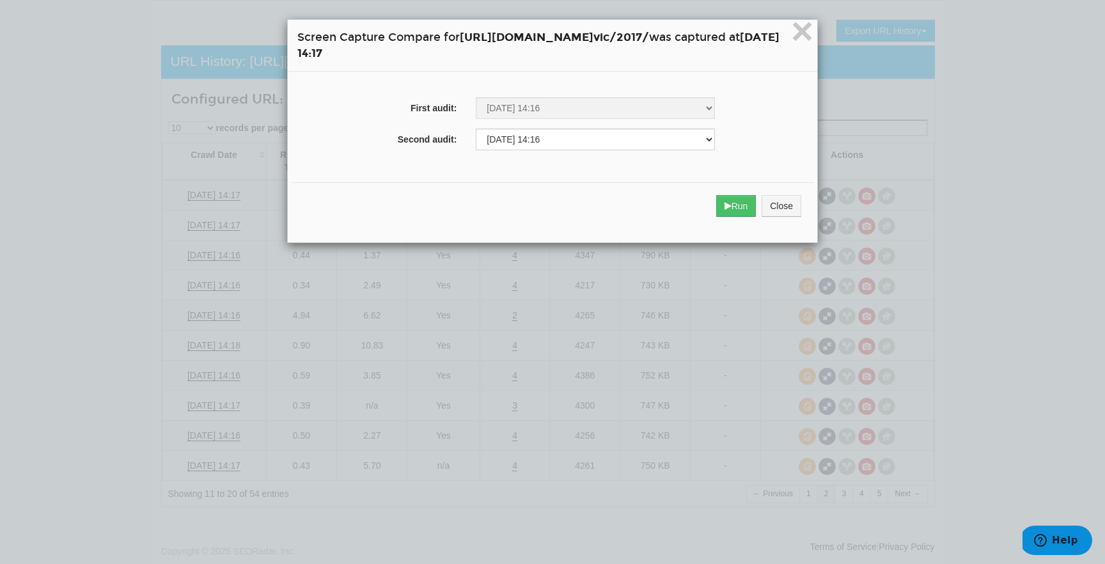
click at [682, 308] on div "× Screen Capture Compare for [URL][DOMAIN_NAME] vic/2017/ was captured at [DATE…" at bounding box center [552, 282] width 1105 height 564
click at [814, 211] on div "Run Close" at bounding box center [552, 205] width 523 height 47
click at [801, 209] on button "Close" at bounding box center [782, 206] width 40 height 22
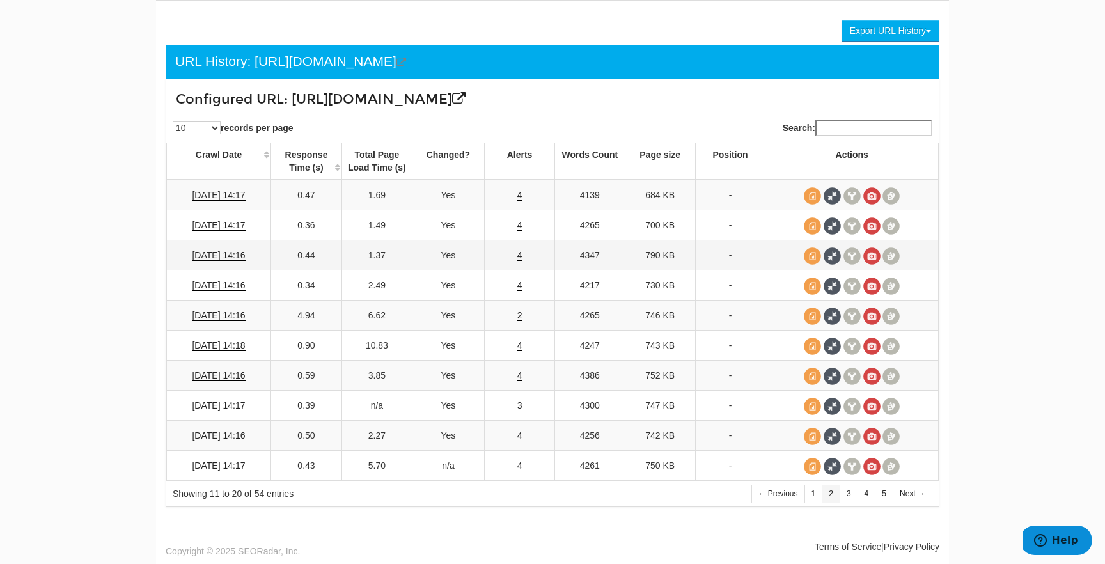
click at [522, 251] on td "4" at bounding box center [520, 255] width 70 height 30
click at [521, 252] on link "4" at bounding box center [519, 255] width 5 height 11
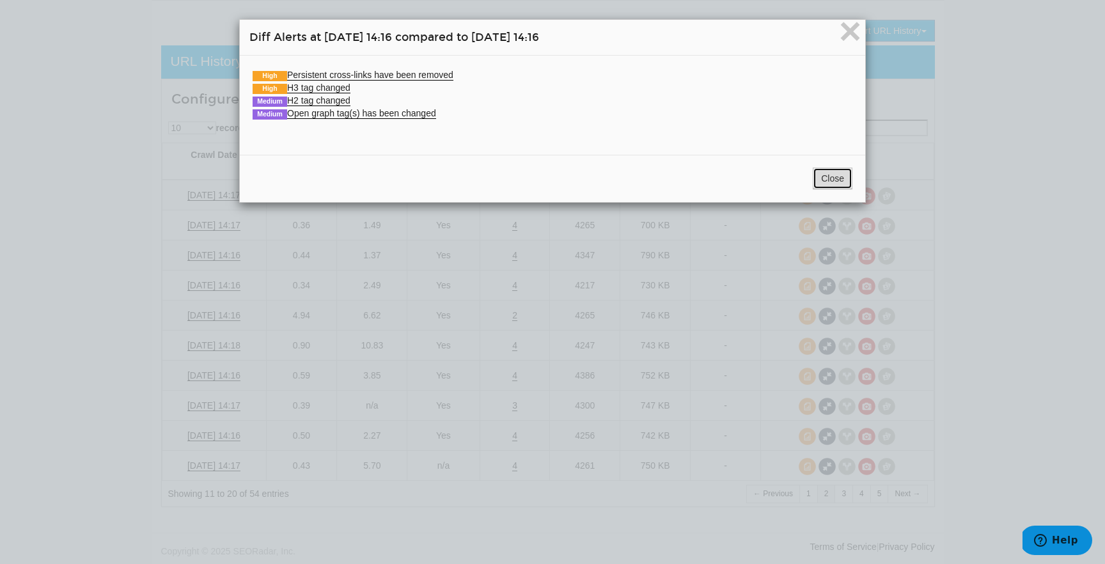
click at [838, 172] on button "Close" at bounding box center [833, 179] width 40 height 22
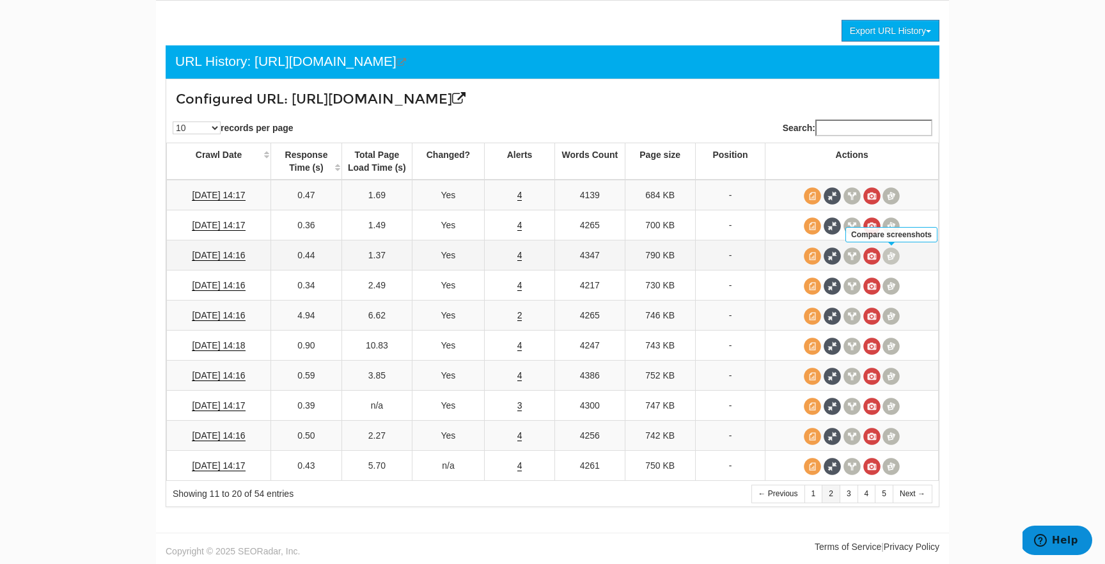
click at [886, 250] on span at bounding box center [891, 255] width 17 height 17
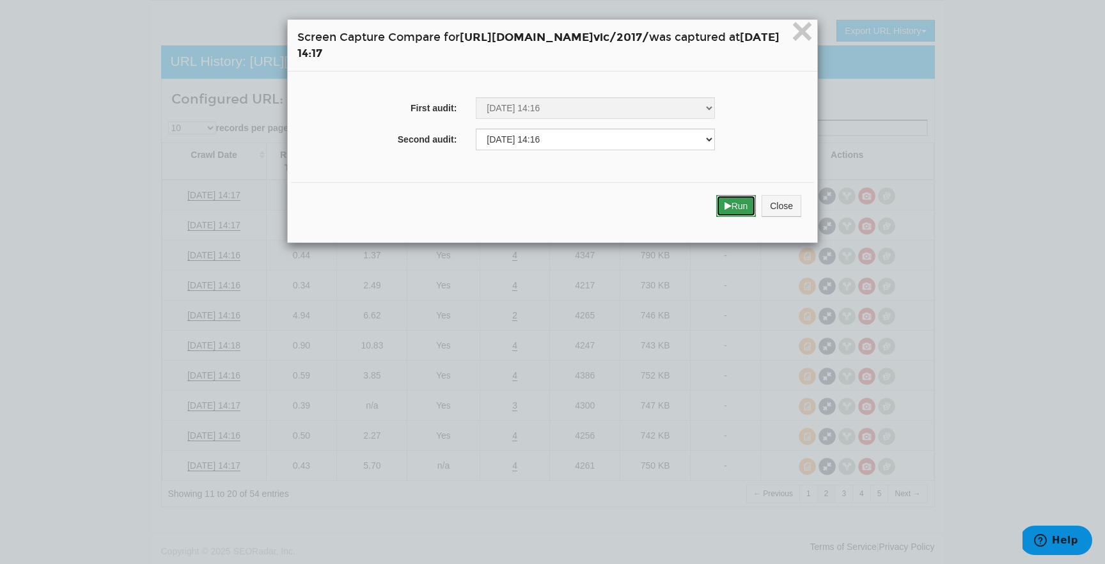
click at [757, 197] on button "Run" at bounding box center [736, 206] width 40 height 22
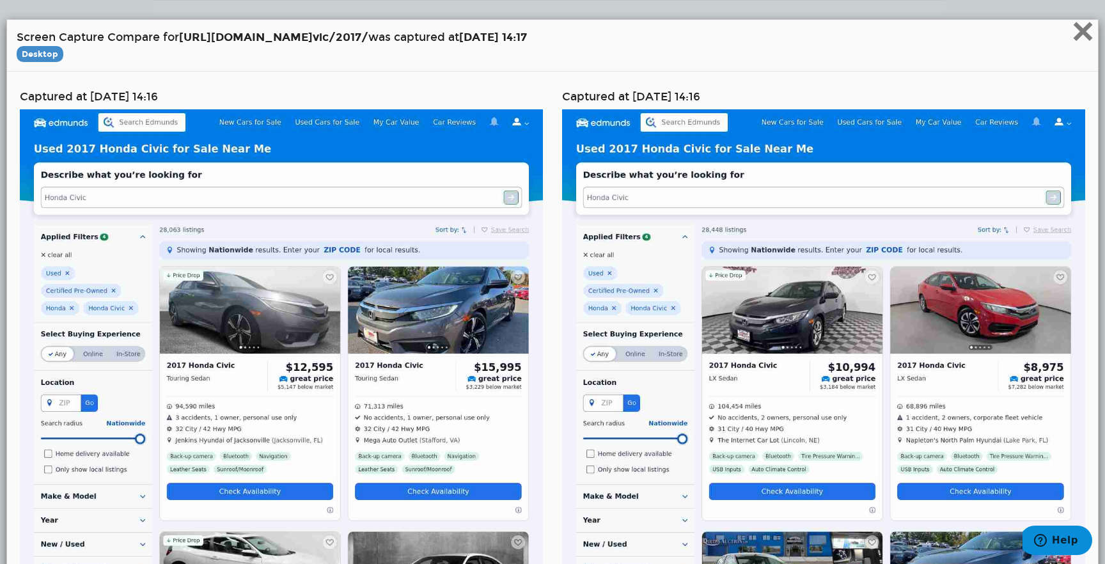
click at [1078, 28] on span "×" at bounding box center [1083, 31] width 22 height 43
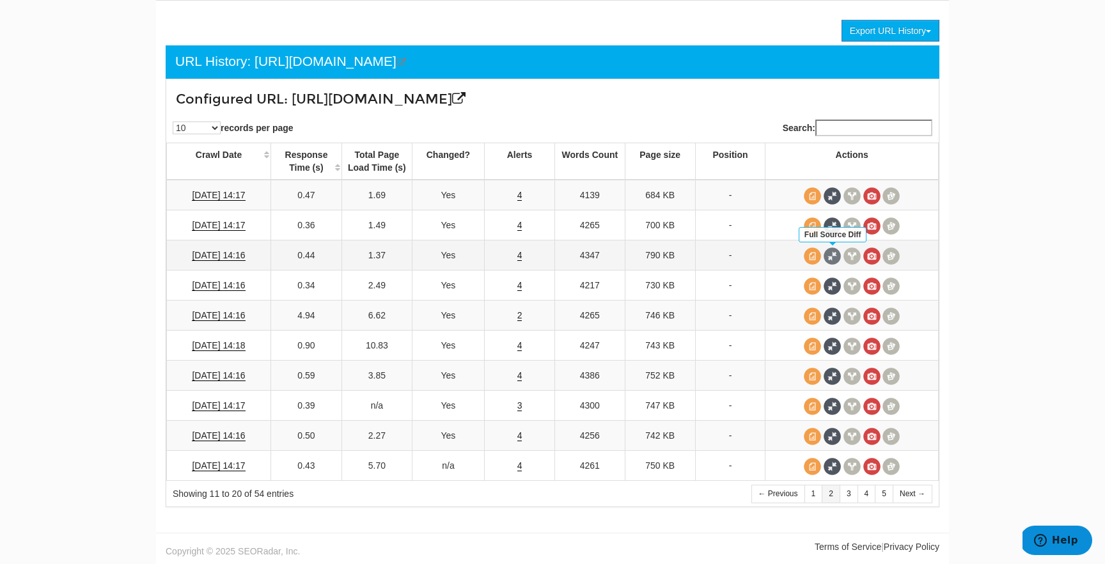
click at [837, 264] on span at bounding box center [832, 255] width 17 height 17
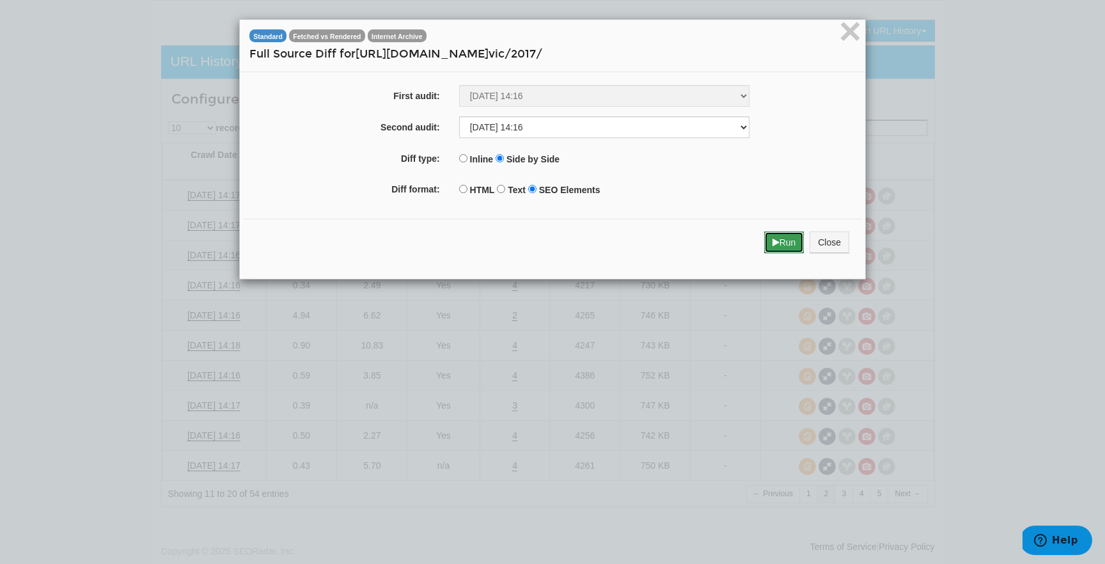
click at [783, 253] on button "Run" at bounding box center [784, 243] width 40 height 22
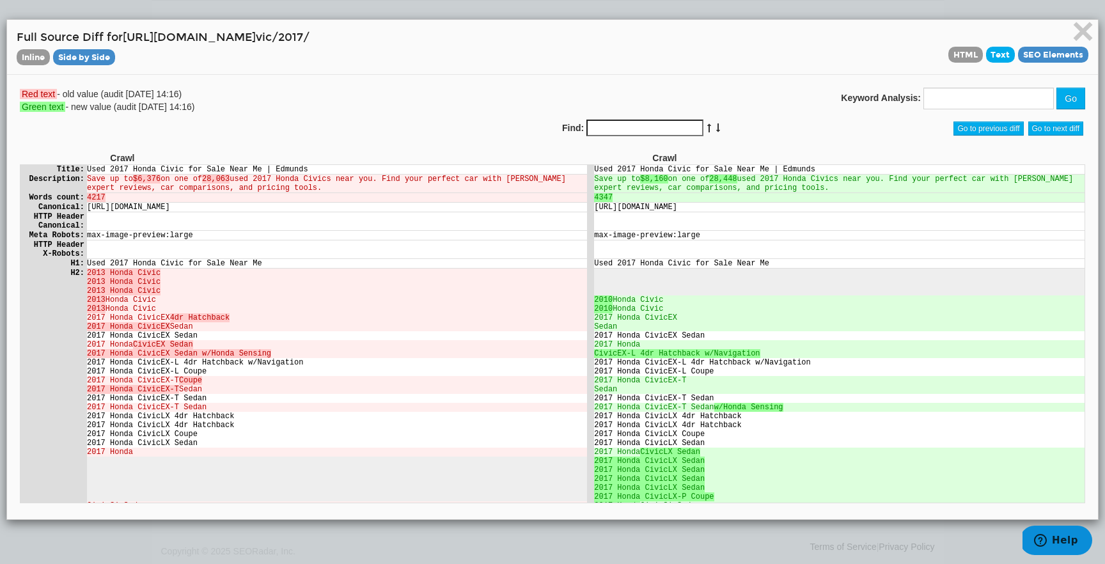
click at [1010, 61] on span "Text" at bounding box center [1000, 55] width 29 height 16
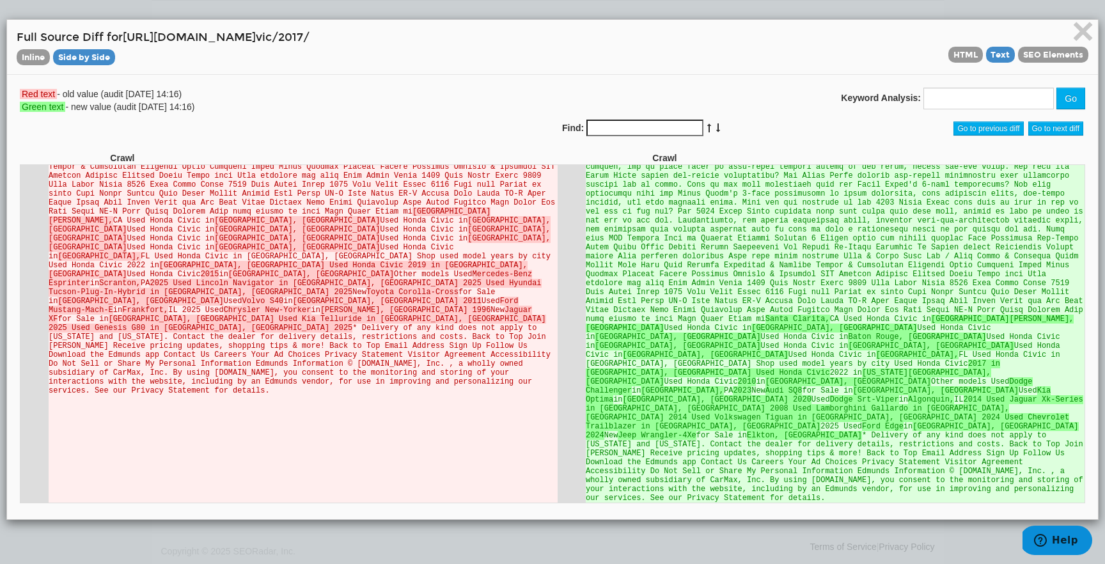
scroll to position [2538, 0]
click at [953, 56] on span "HTML" at bounding box center [965, 55] width 35 height 16
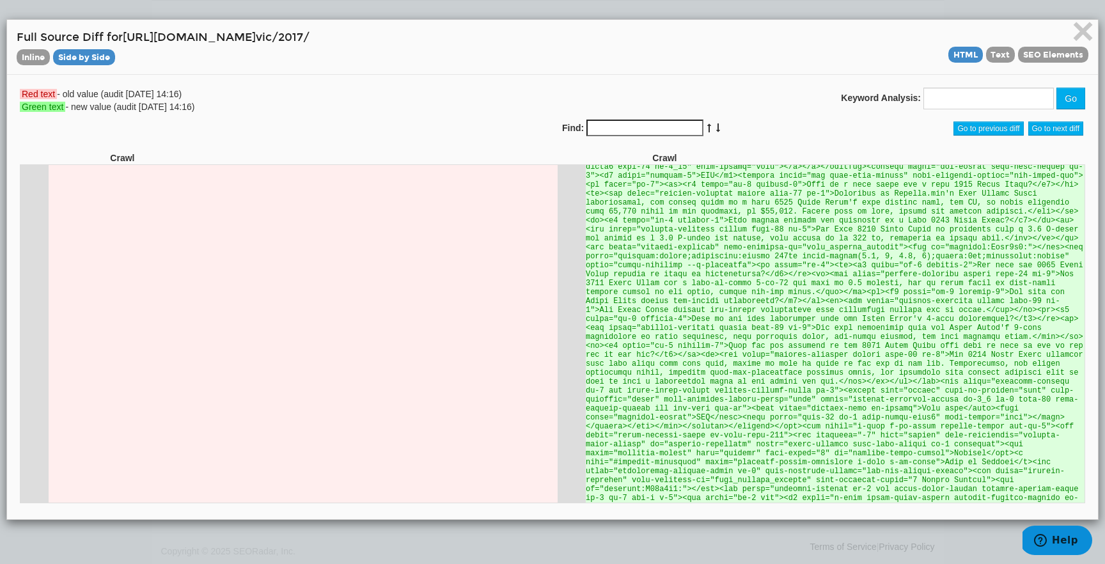
scroll to position [38675, 0]
click at [1077, 36] on span "×" at bounding box center [1083, 31] width 22 height 43
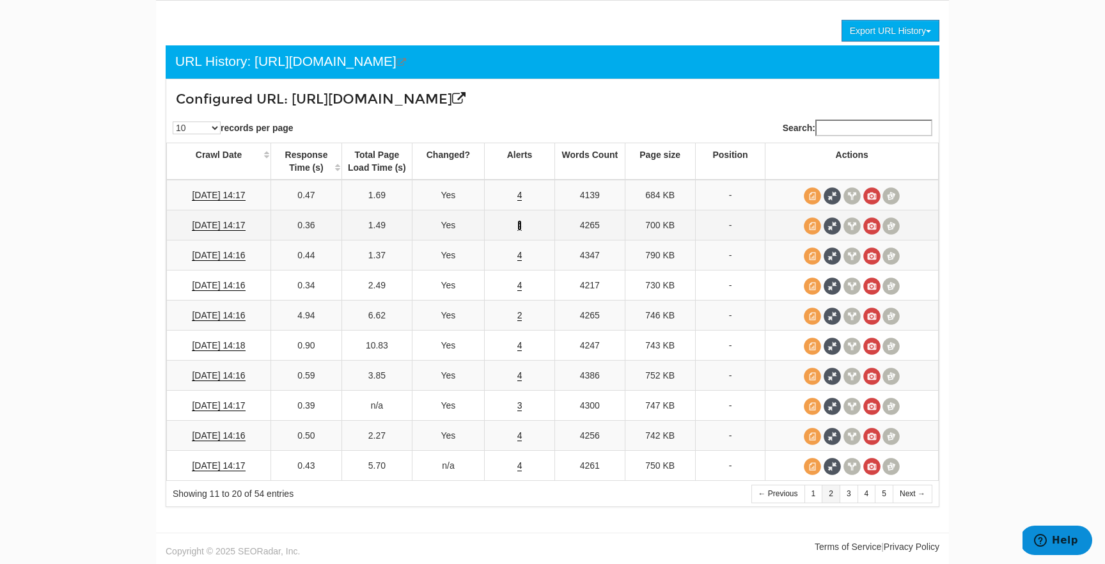
click at [519, 226] on link "4" at bounding box center [519, 225] width 5 height 11
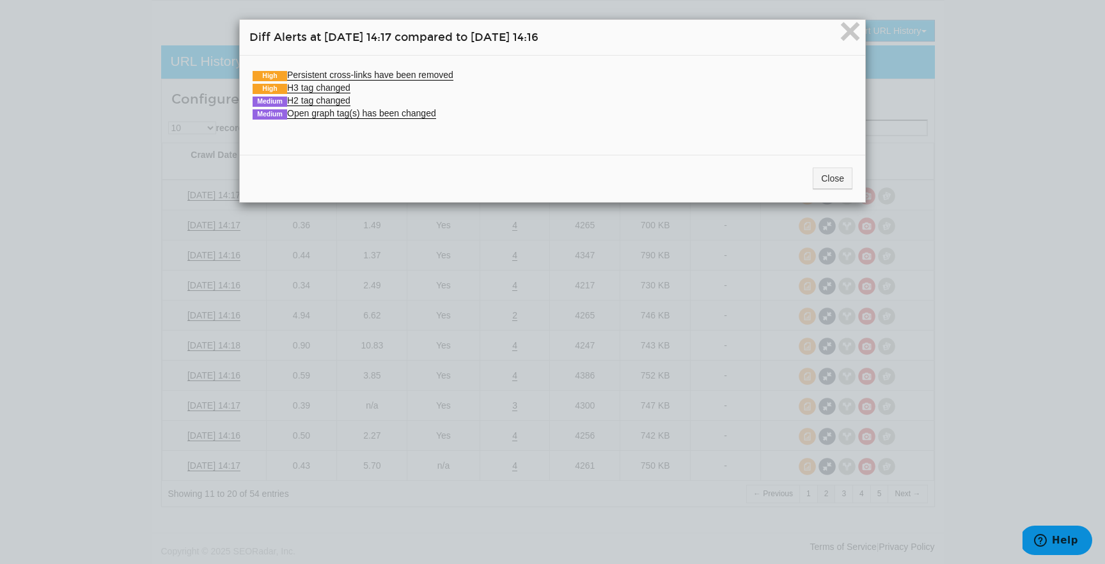
click at [519, 226] on div "× Diff Alerts at [DATE] 14:17 compared to [DATE] 14:16 High Persistent cross-li…" at bounding box center [552, 282] width 1105 height 564
click at [810, 184] on div "Close" at bounding box center [552, 178] width 625 height 47
click at [816, 184] on button "Close" at bounding box center [833, 179] width 40 height 22
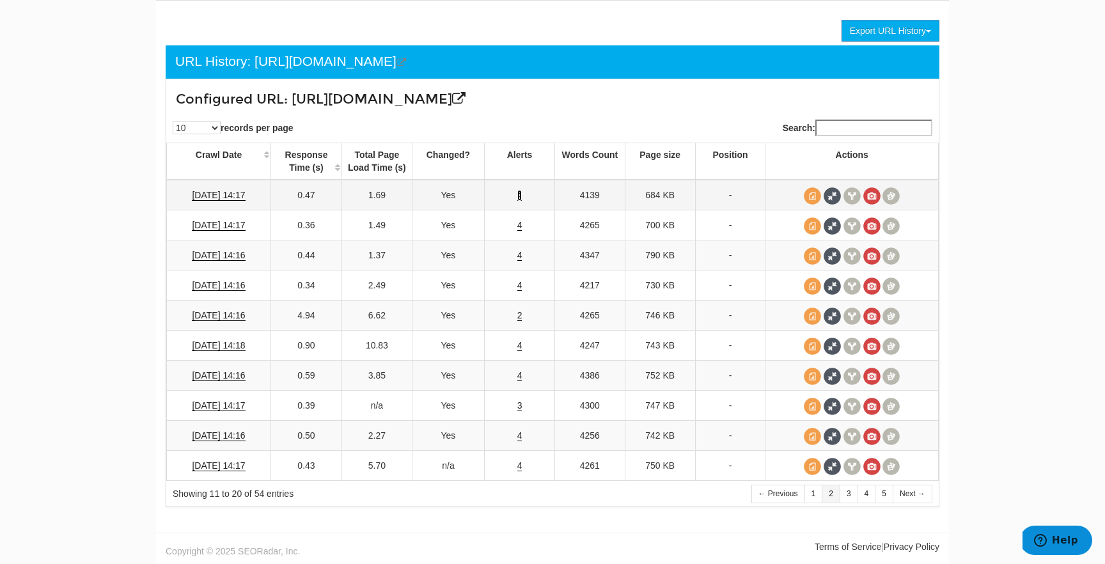
click at [521, 193] on link "4" at bounding box center [519, 195] width 5 height 11
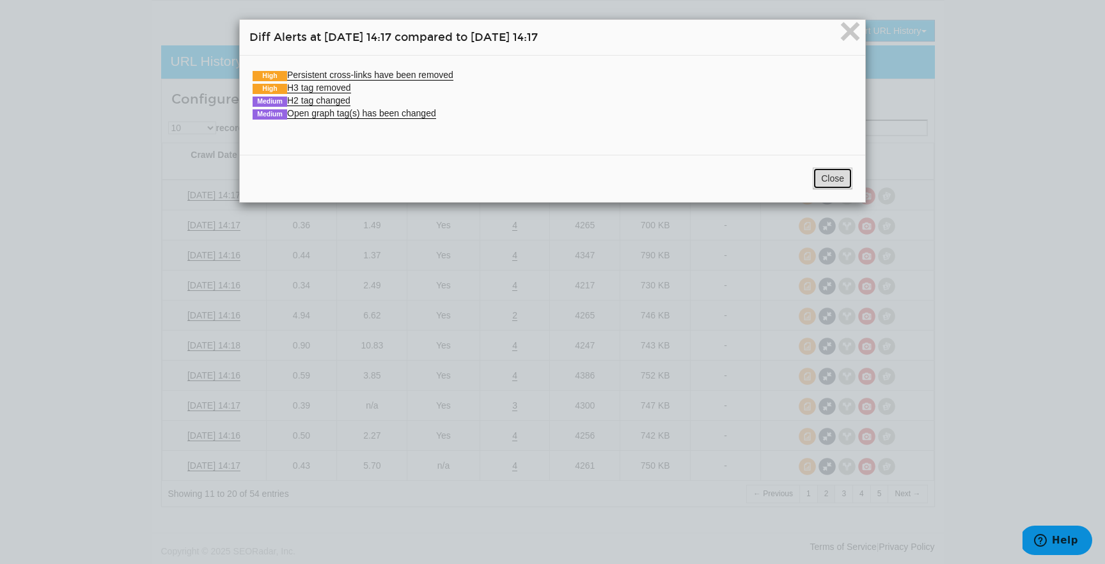
click at [828, 173] on button "Close" at bounding box center [833, 179] width 40 height 22
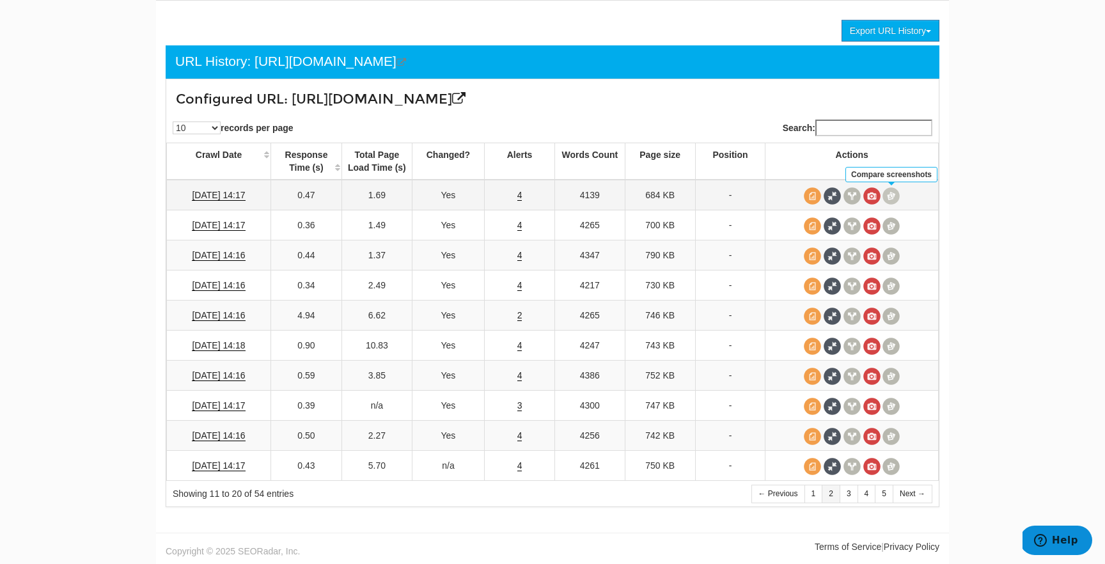
click at [890, 196] on span at bounding box center [891, 195] width 17 height 17
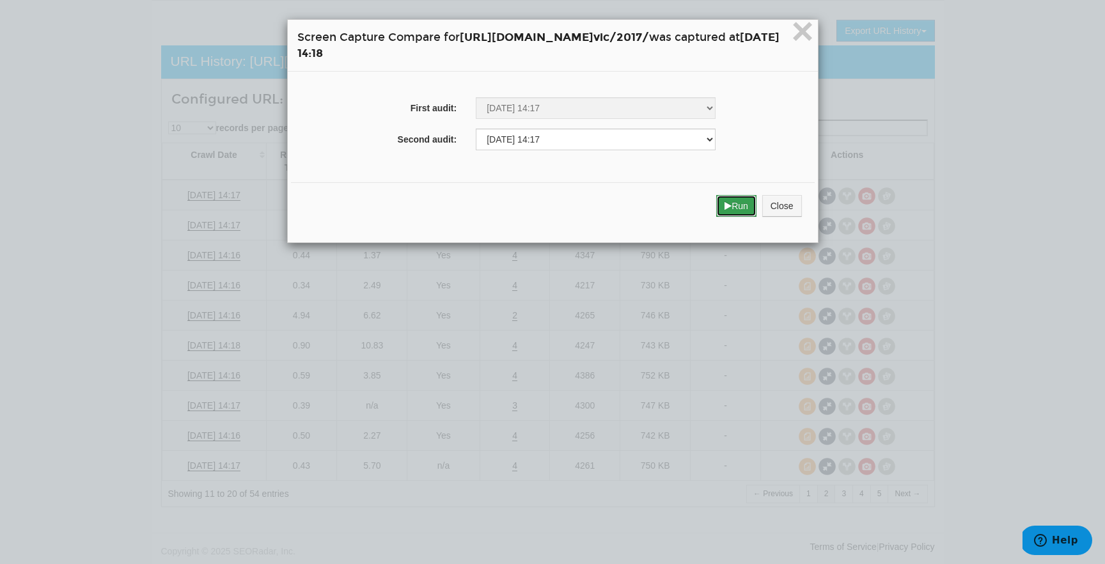
click at [757, 211] on button "Run" at bounding box center [736, 206] width 40 height 22
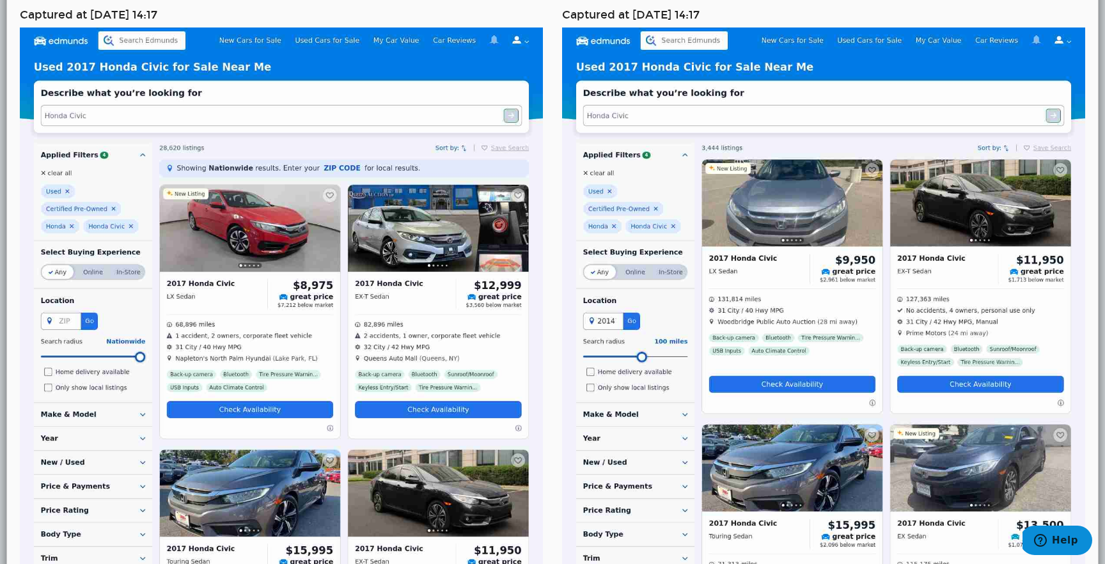
scroll to position [0, 0]
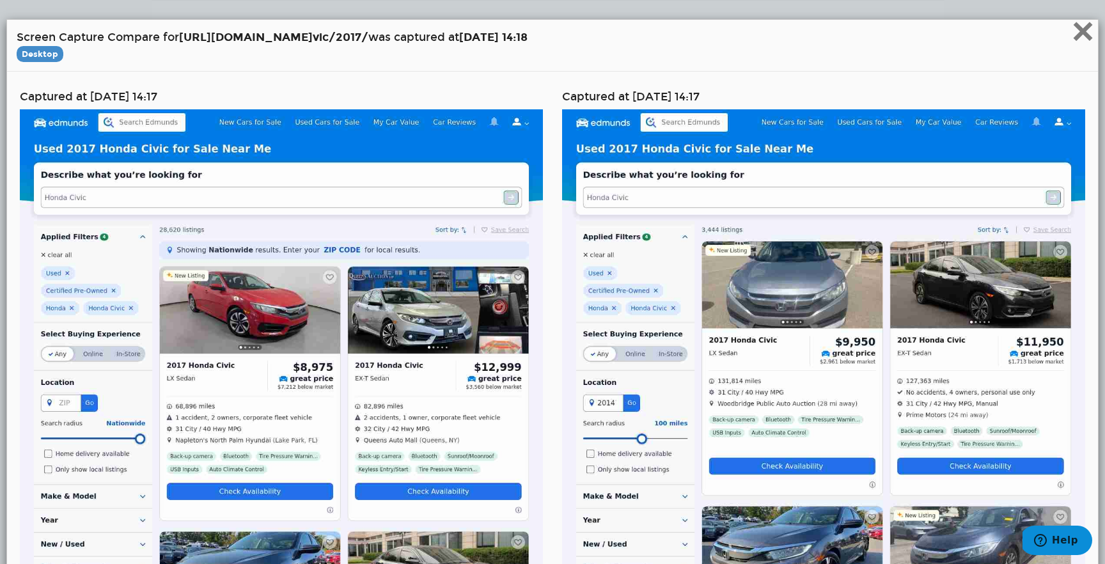
click at [1079, 41] on span "×" at bounding box center [1083, 31] width 22 height 43
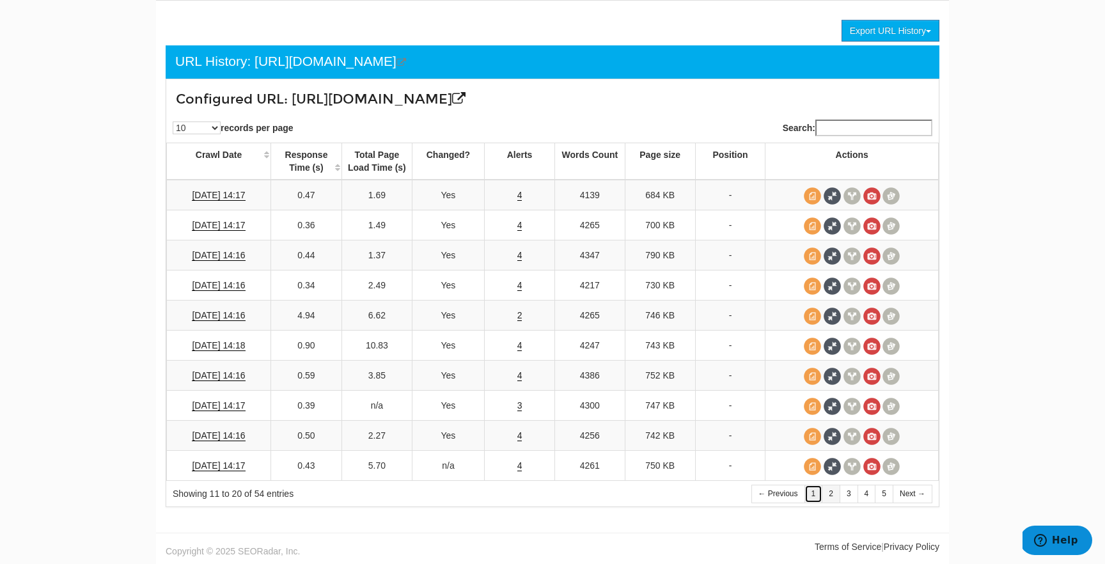
click at [813, 497] on link "1" at bounding box center [814, 494] width 19 height 19
click at [519, 467] on link "4" at bounding box center [519, 465] width 5 height 11
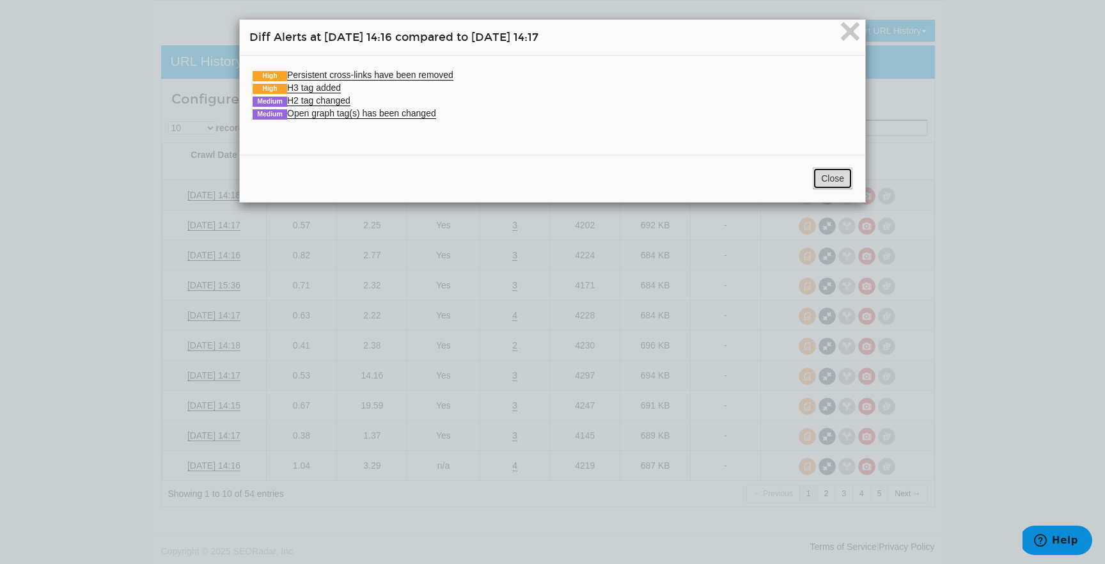
click at [825, 178] on button "Close" at bounding box center [833, 179] width 40 height 22
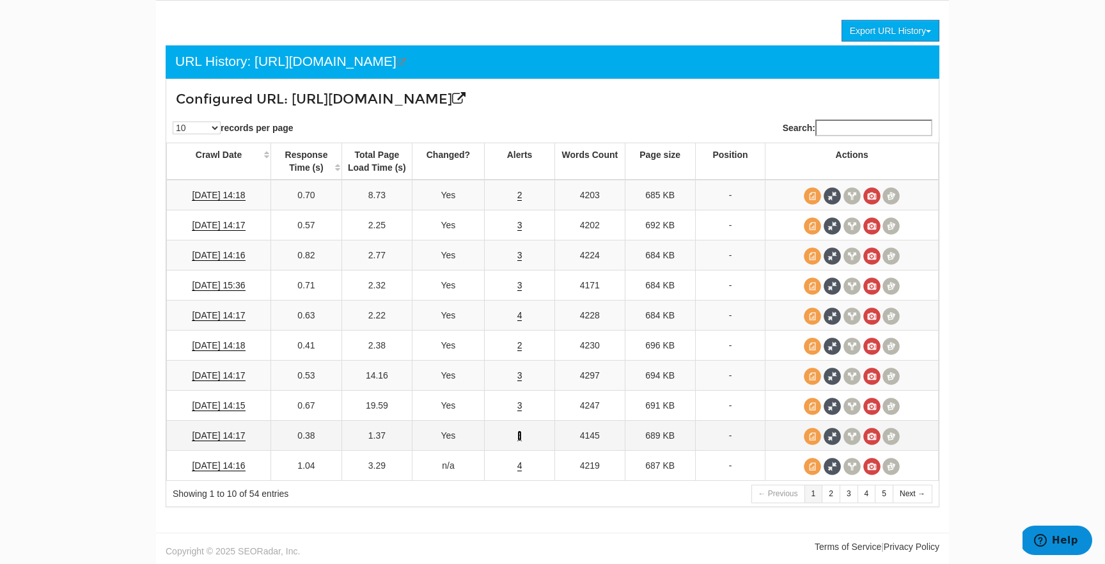
click at [517, 437] on link "3" at bounding box center [519, 435] width 5 height 11
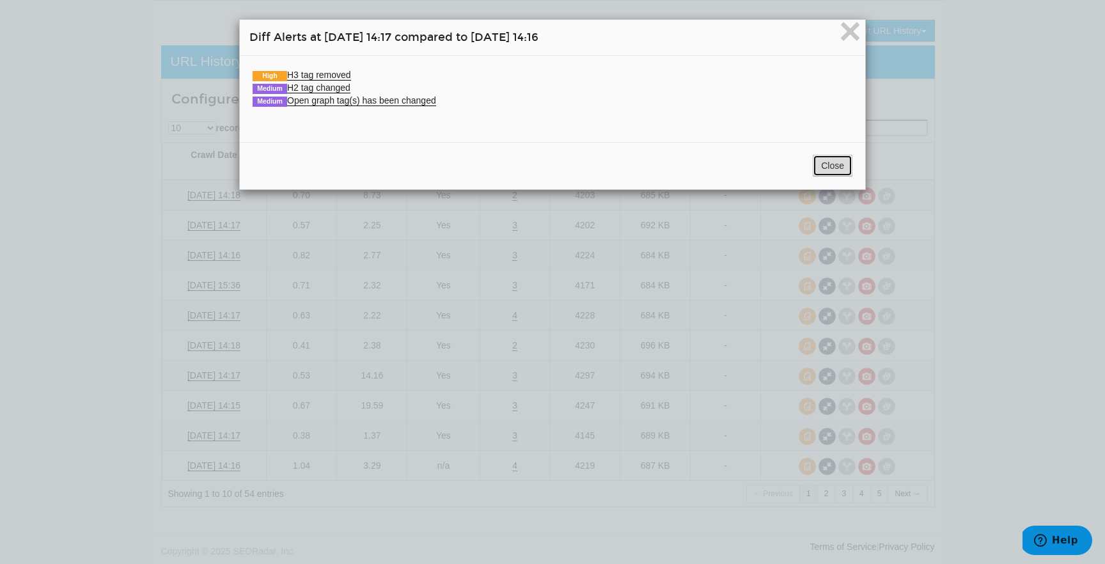
click at [829, 155] on button "Close" at bounding box center [833, 166] width 40 height 22
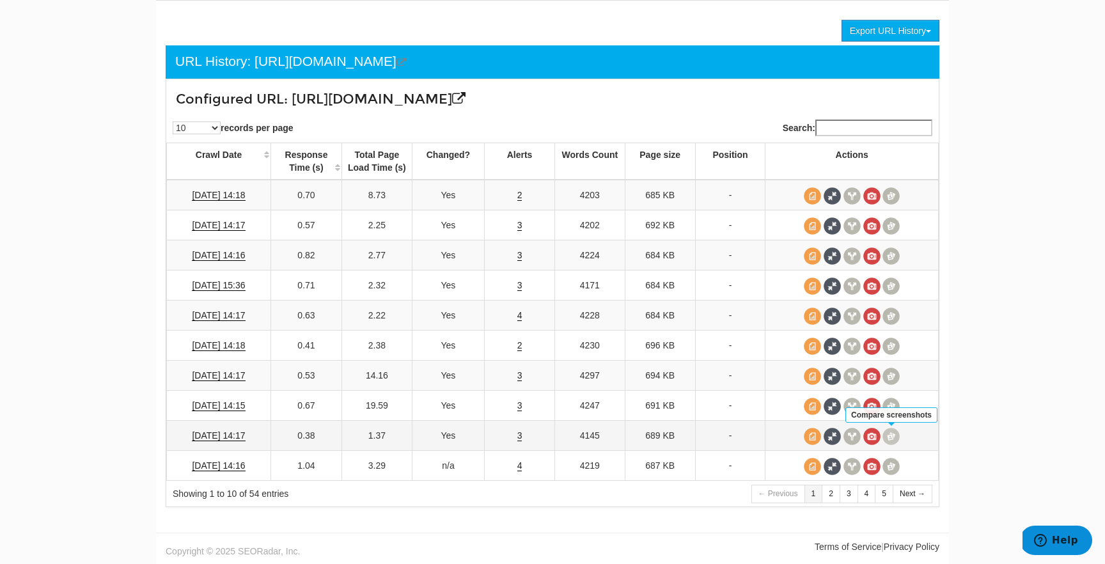
click at [890, 443] on span at bounding box center [891, 436] width 17 height 17
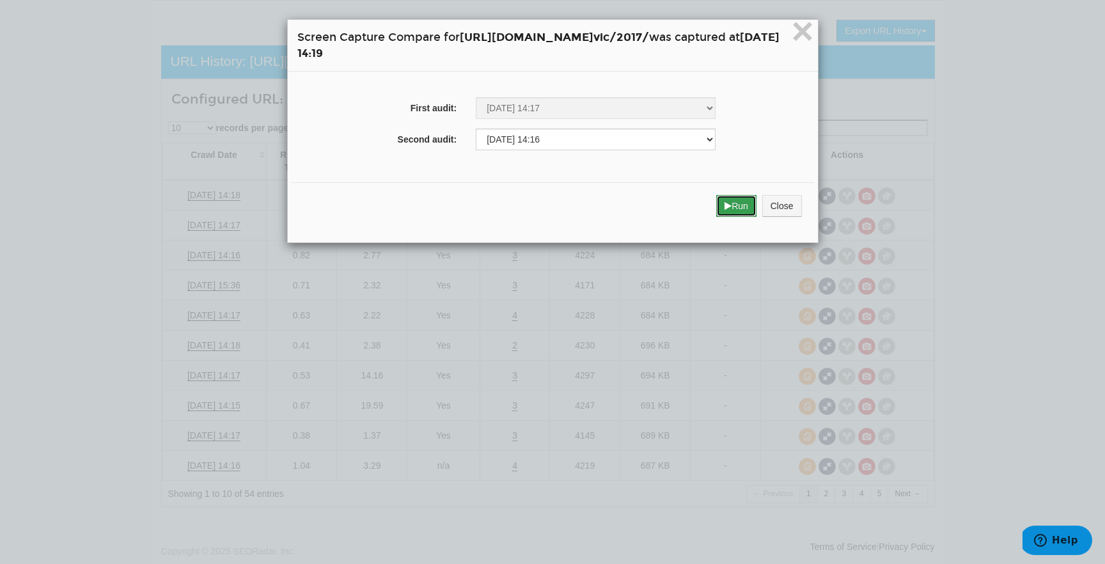
click at [757, 205] on button "Run" at bounding box center [736, 206] width 40 height 22
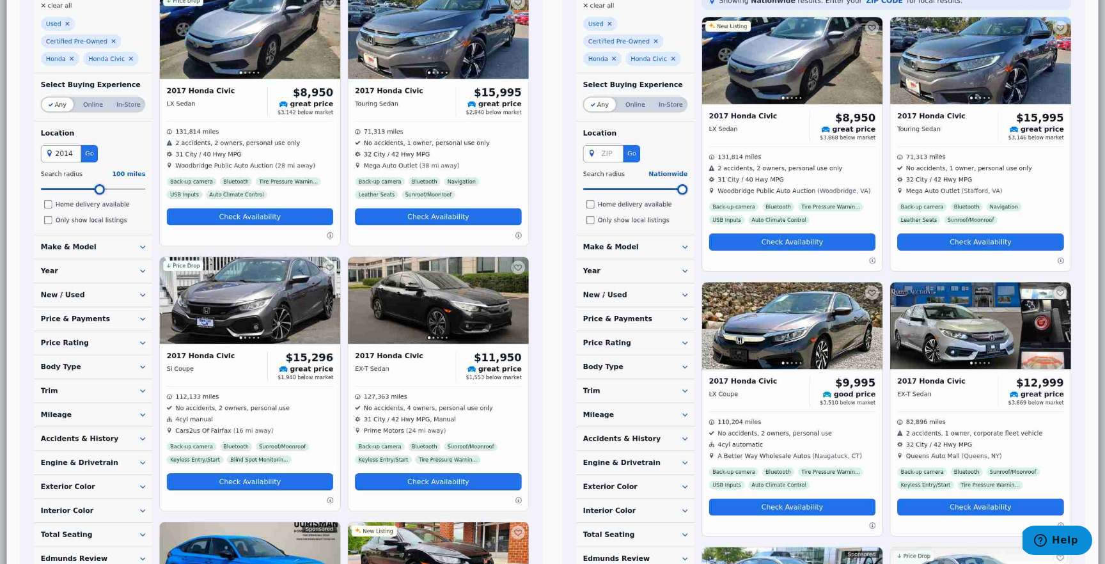
scroll to position [261, 0]
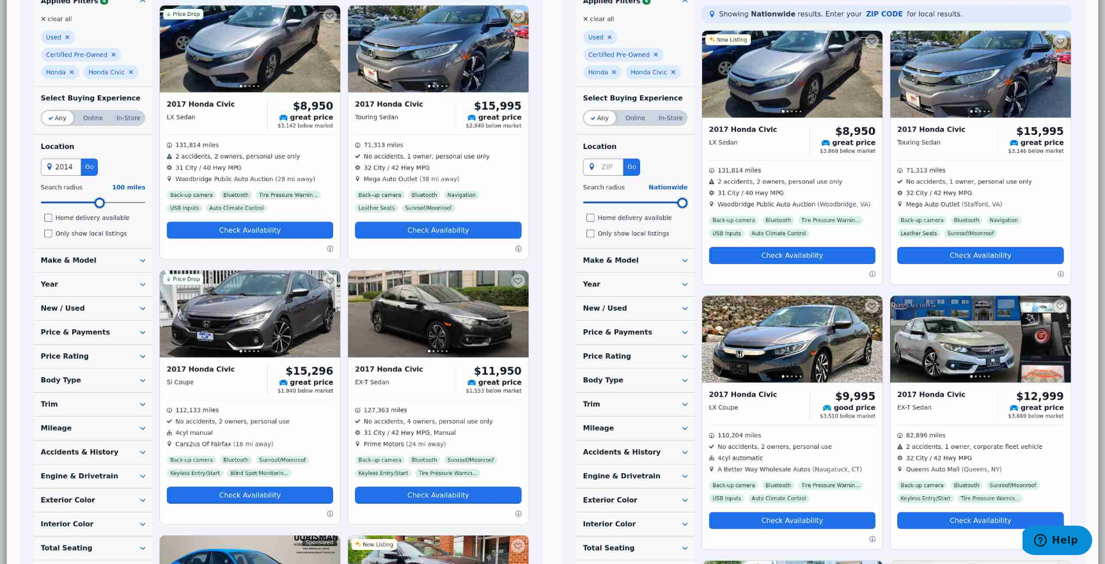
scroll to position [0, 0]
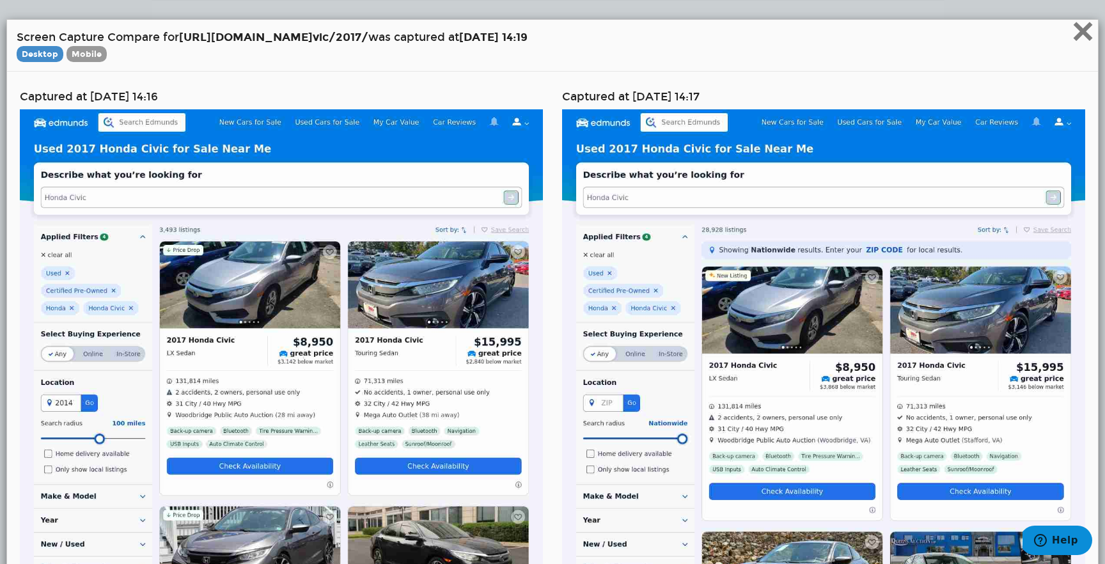
click at [1085, 36] on span "×" at bounding box center [1083, 31] width 22 height 43
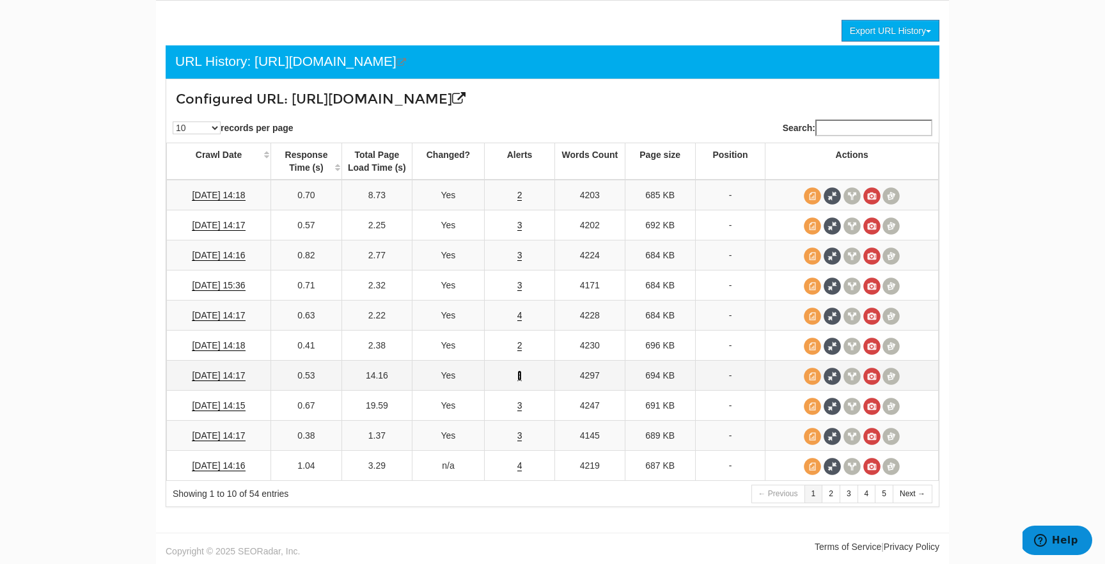
click at [521, 374] on link "3" at bounding box center [519, 375] width 5 height 11
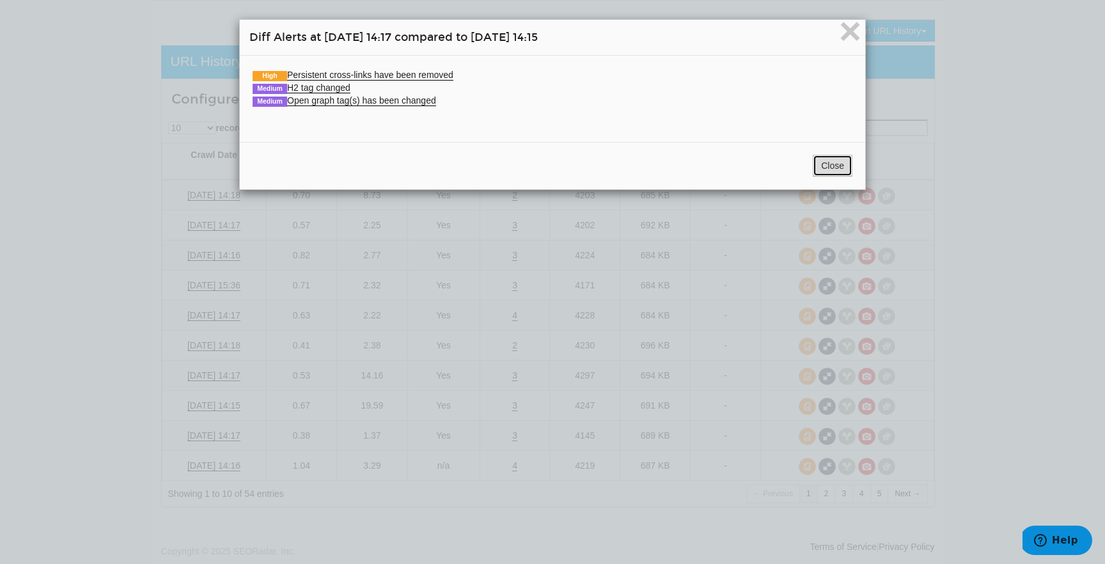
click at [840, 160] on button "Close" at bounding box center [833, 166] width 40 height 22
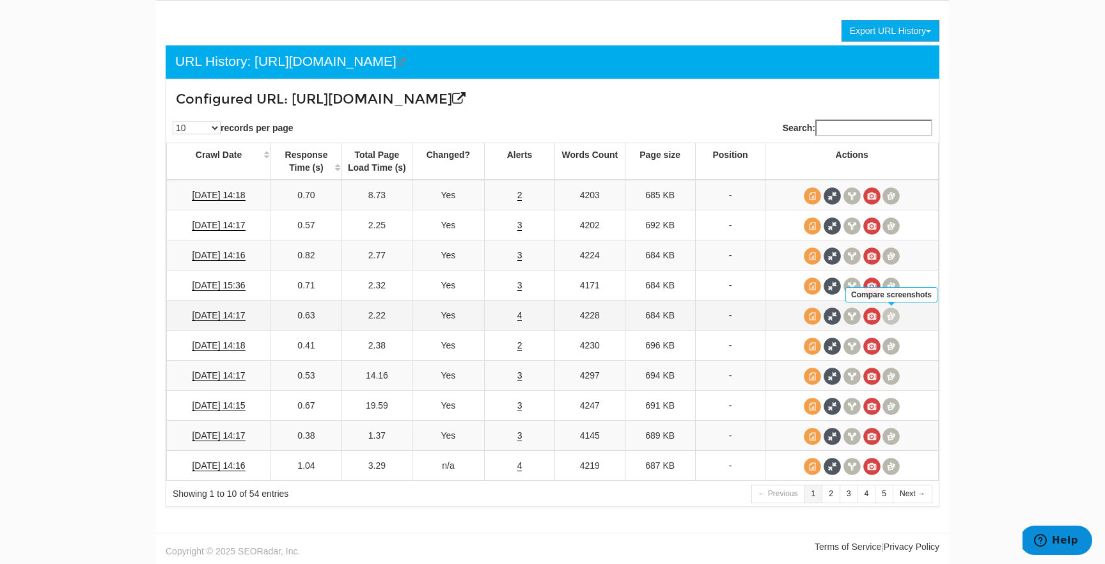
click at [890, 314] on span at bounding box center [891, 316] width 17 height 17
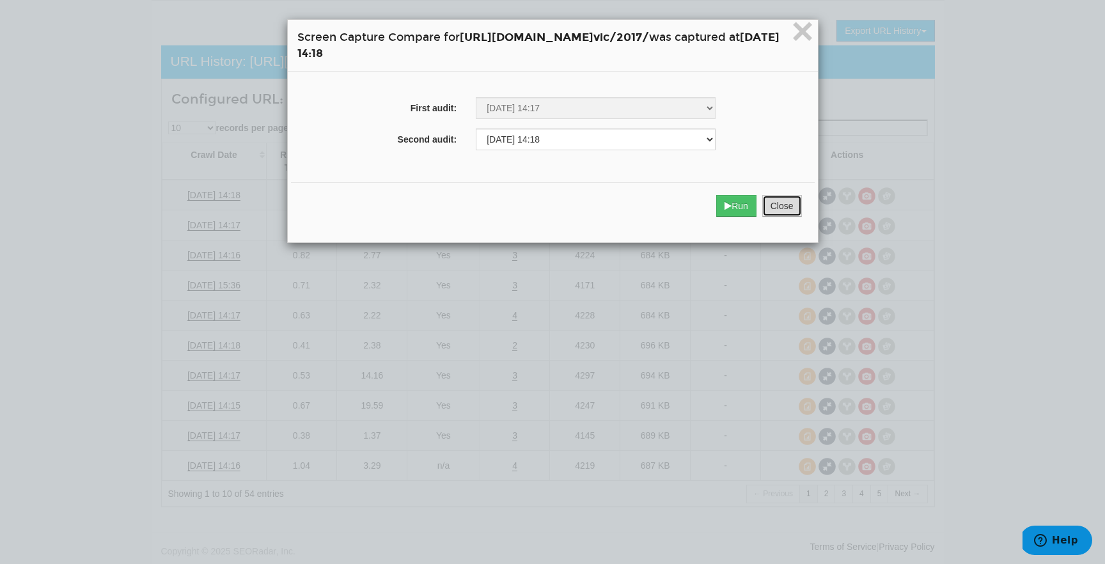
click at [802, 214] on button "Close" at bounding box center [782, 206] width 40 height 22
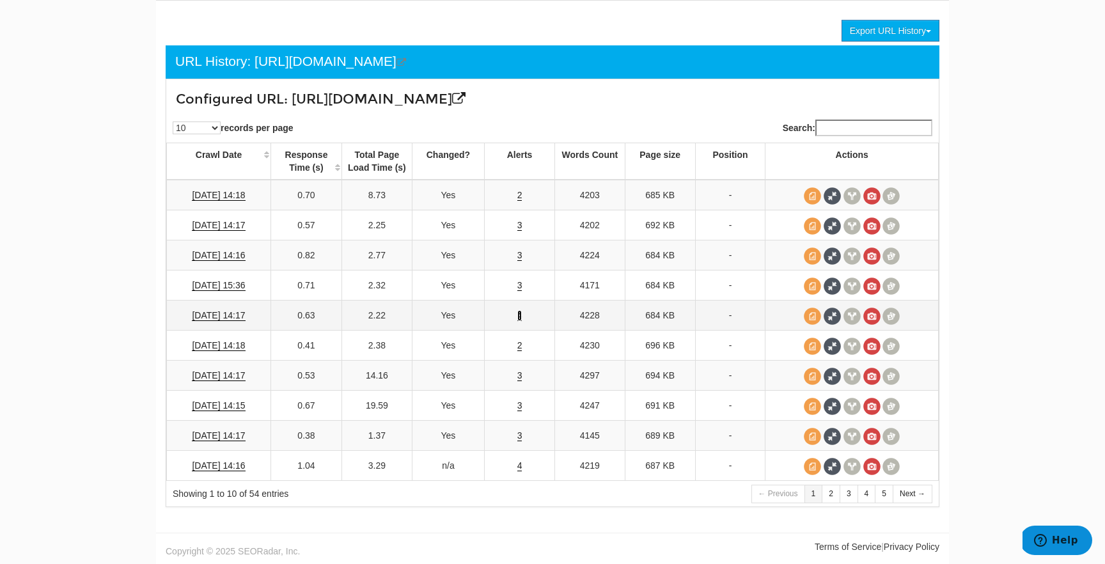
click at [517, 310] on link "4" at bounding box center [519, 315] width 5 height 11
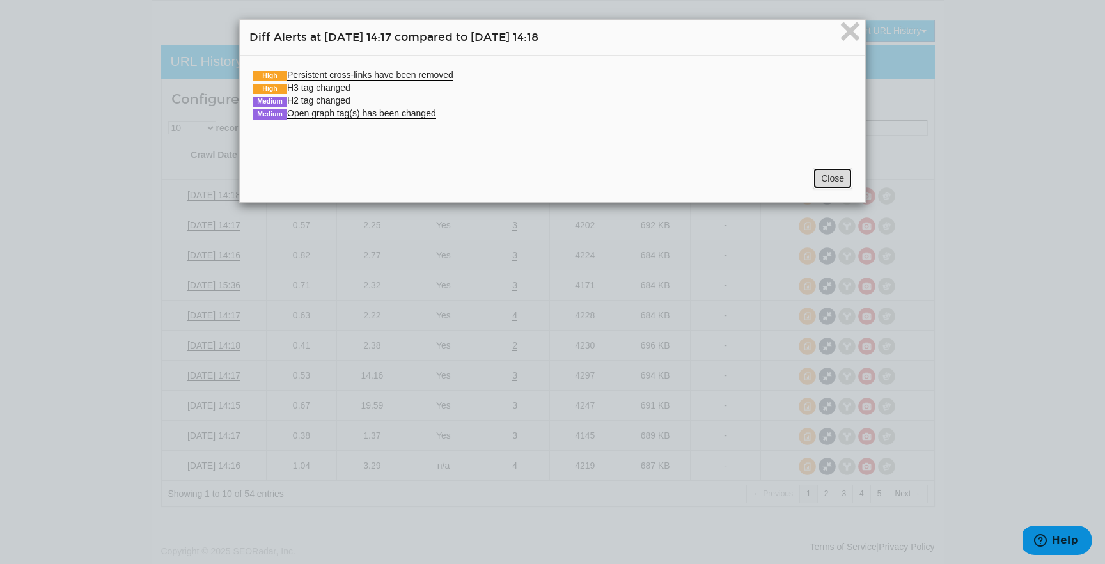
click at [842, 182] on button "Close" at bounding box center [833, 179] width 40 height 22
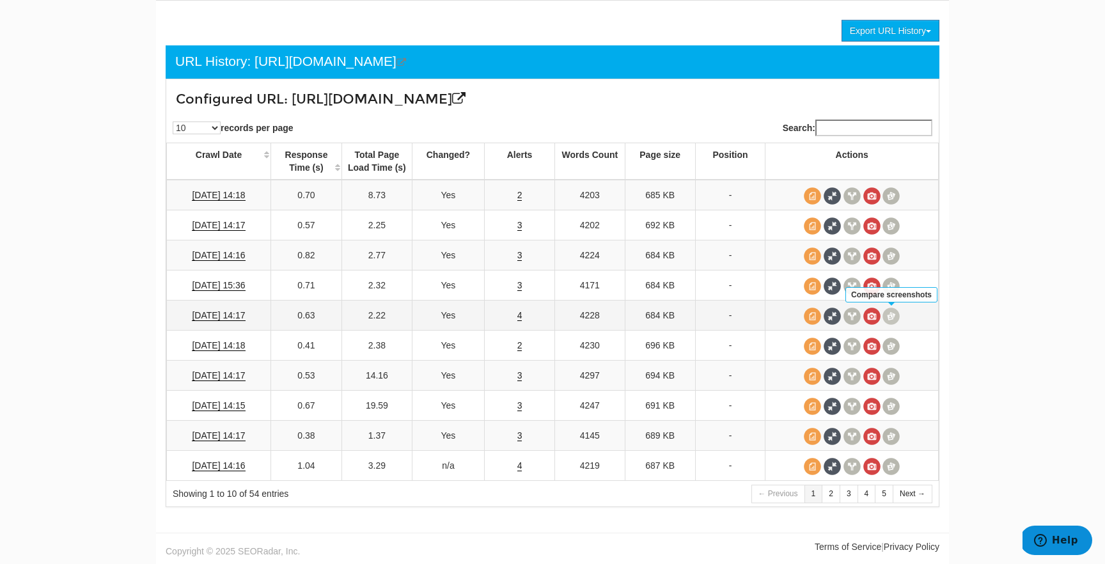
click at [892, 314] on span at bounding box center [891, 316] width 17 height 17
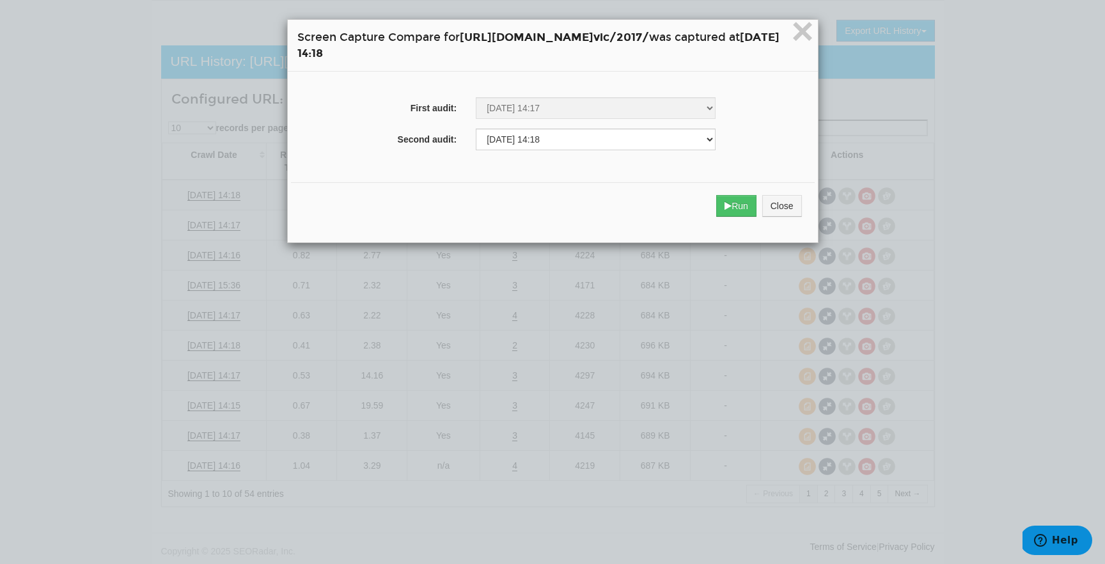
click at [782, 193] on div "Run Close" at bounding box center [553, 205] width 524 height 47
click at [757, 203] on button "Run" at bounding box center [736, 206] width 40 height 22
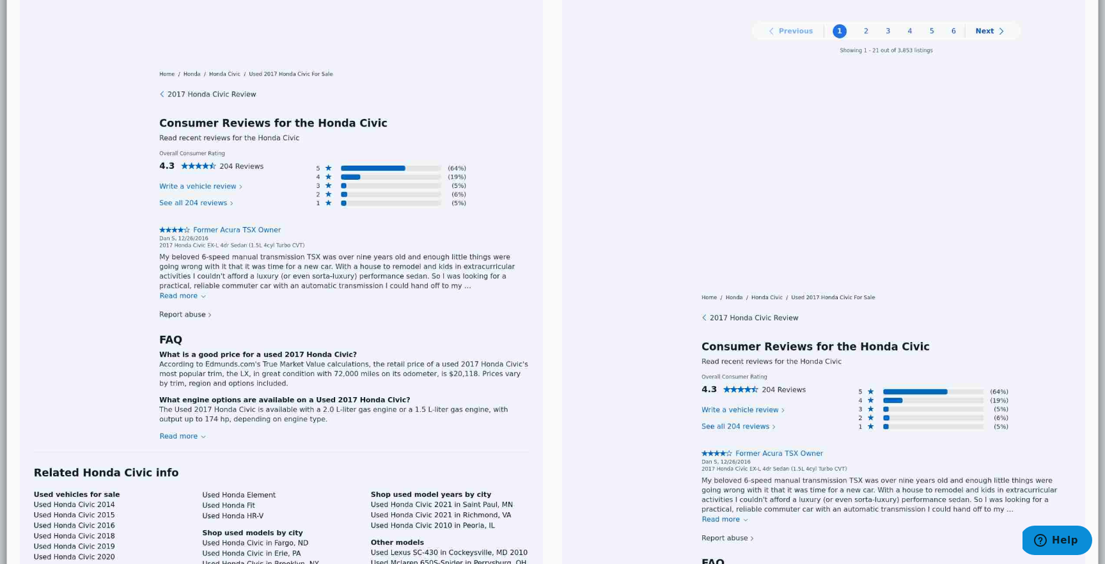
scroll to position [3409, 0]
